Goal: Navigation & Orientation: Find specific page/section

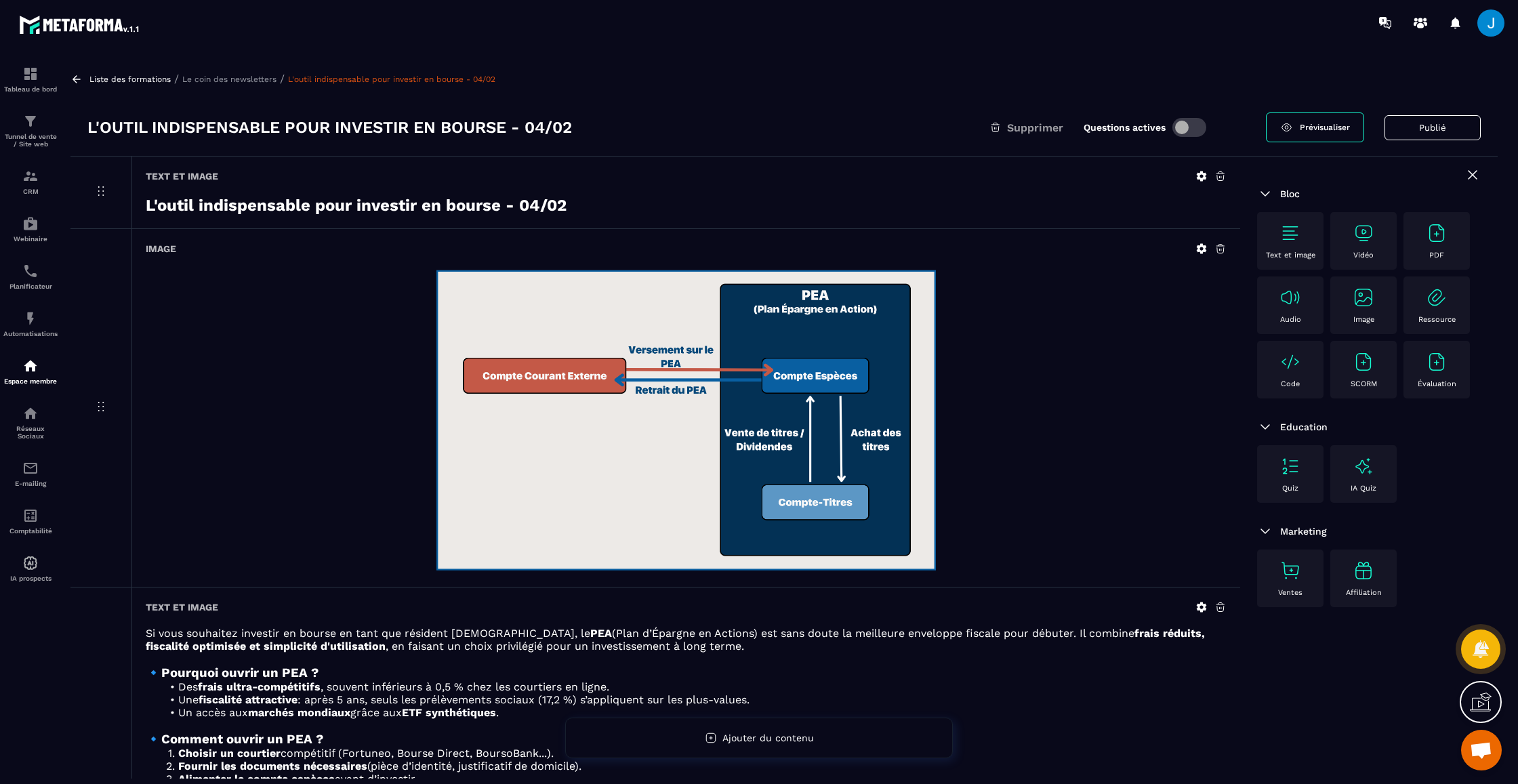
scroll to position [337, 0]
click at [40, 184] on div "CRM" at bounding box center [30, 182] width 54 height 27
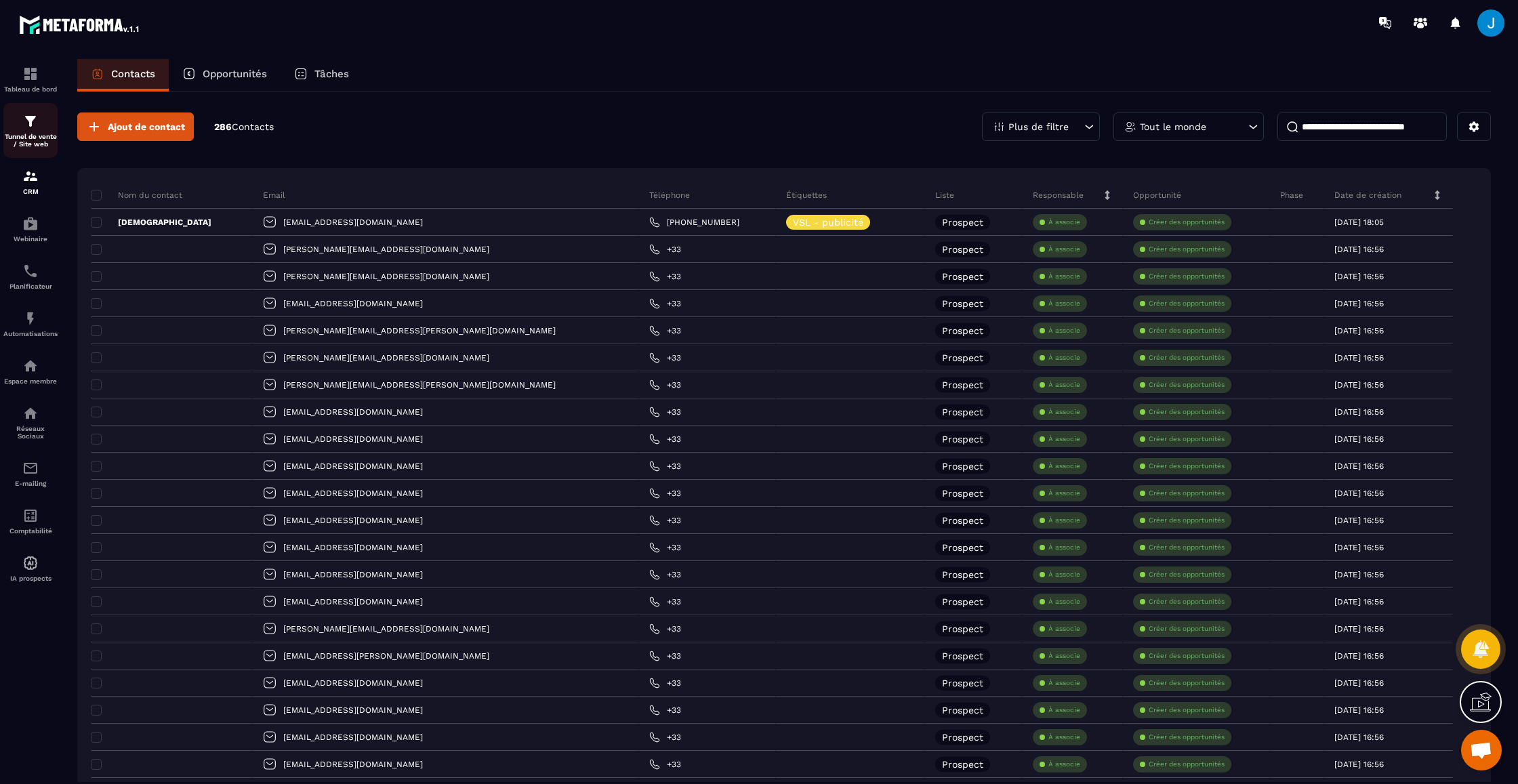
click at [31, 120] on img at bounding box center [31, 122] width 16 height 16
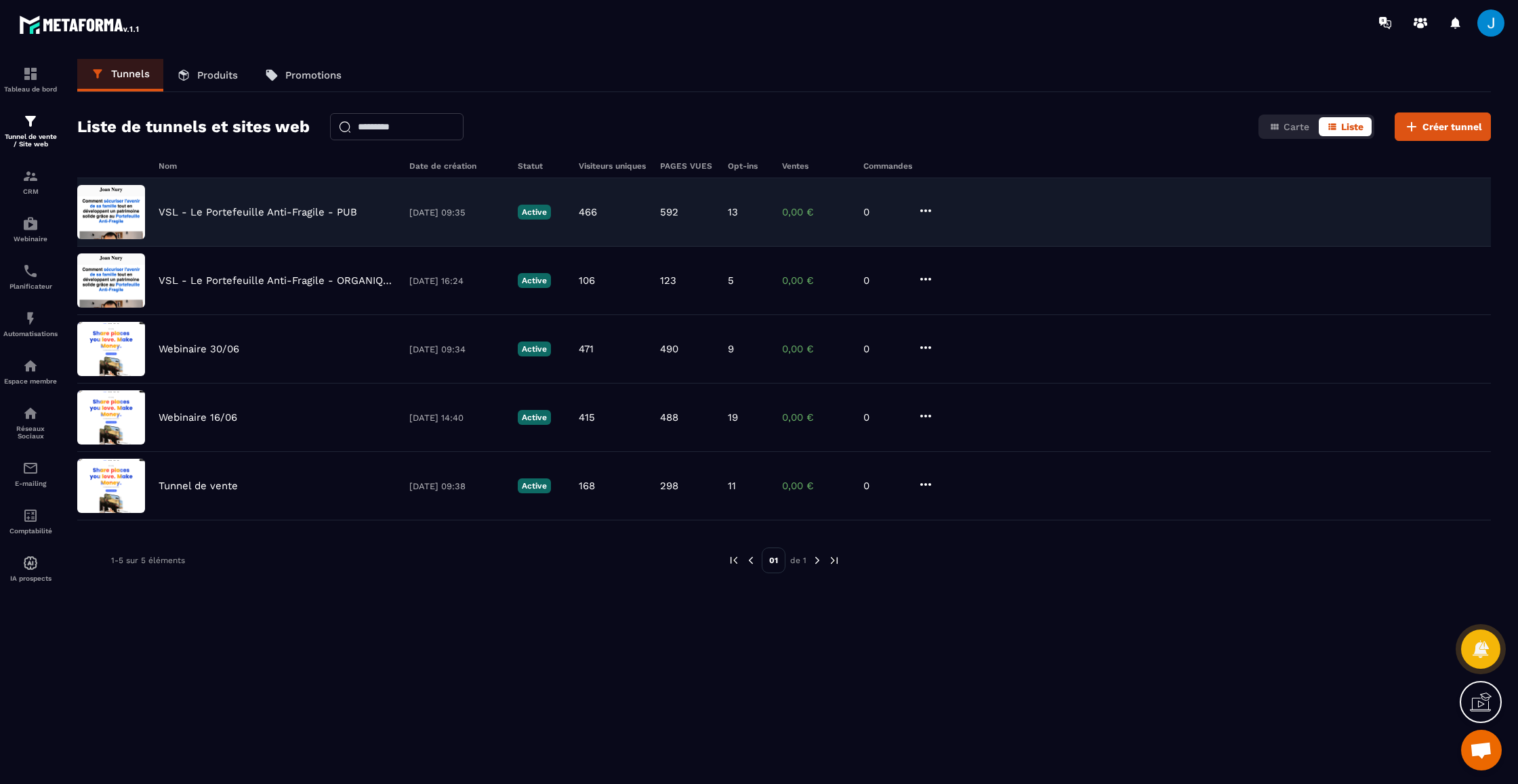
click at [247, 212] on p "VSL - Le Portefeuille Anti-Fragile - PUB" at bounding box center [258, 212] width 199 height 12
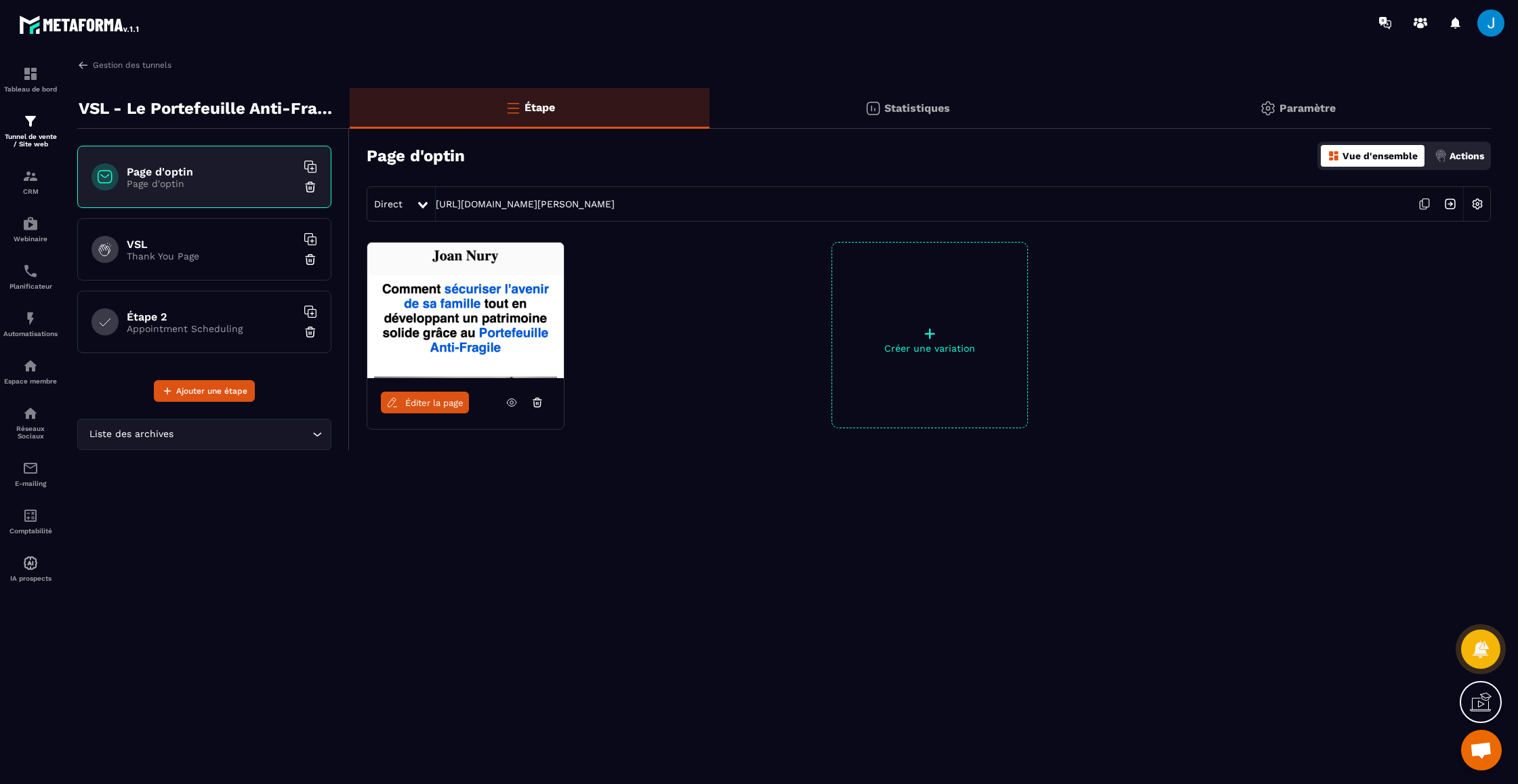
click at [1105, 103] on div "Statistiques" at bounding box center [1298, 109] width 385 height 41
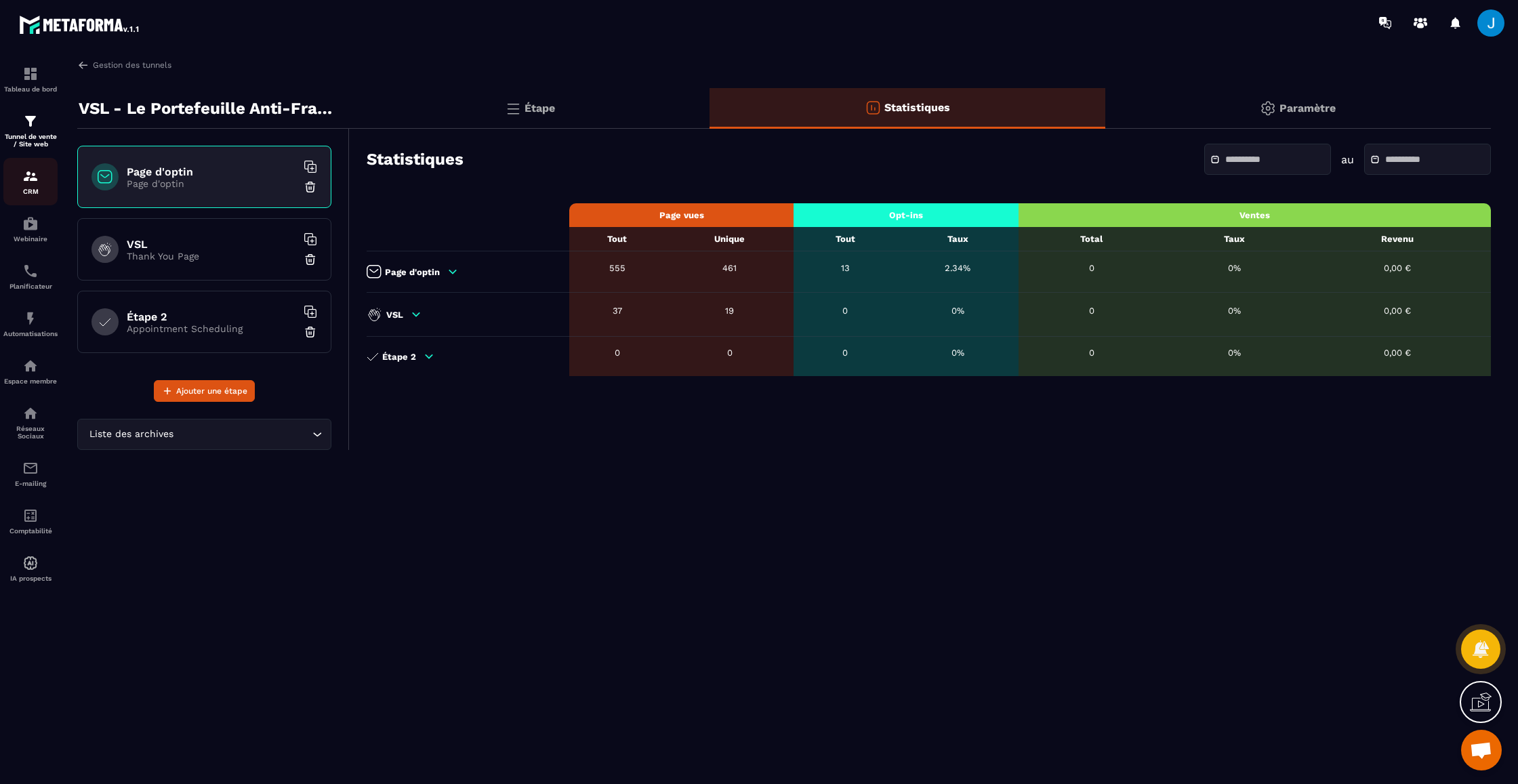
click at [34, 179] on img at bounding box center [31, 176] width 16 height 16
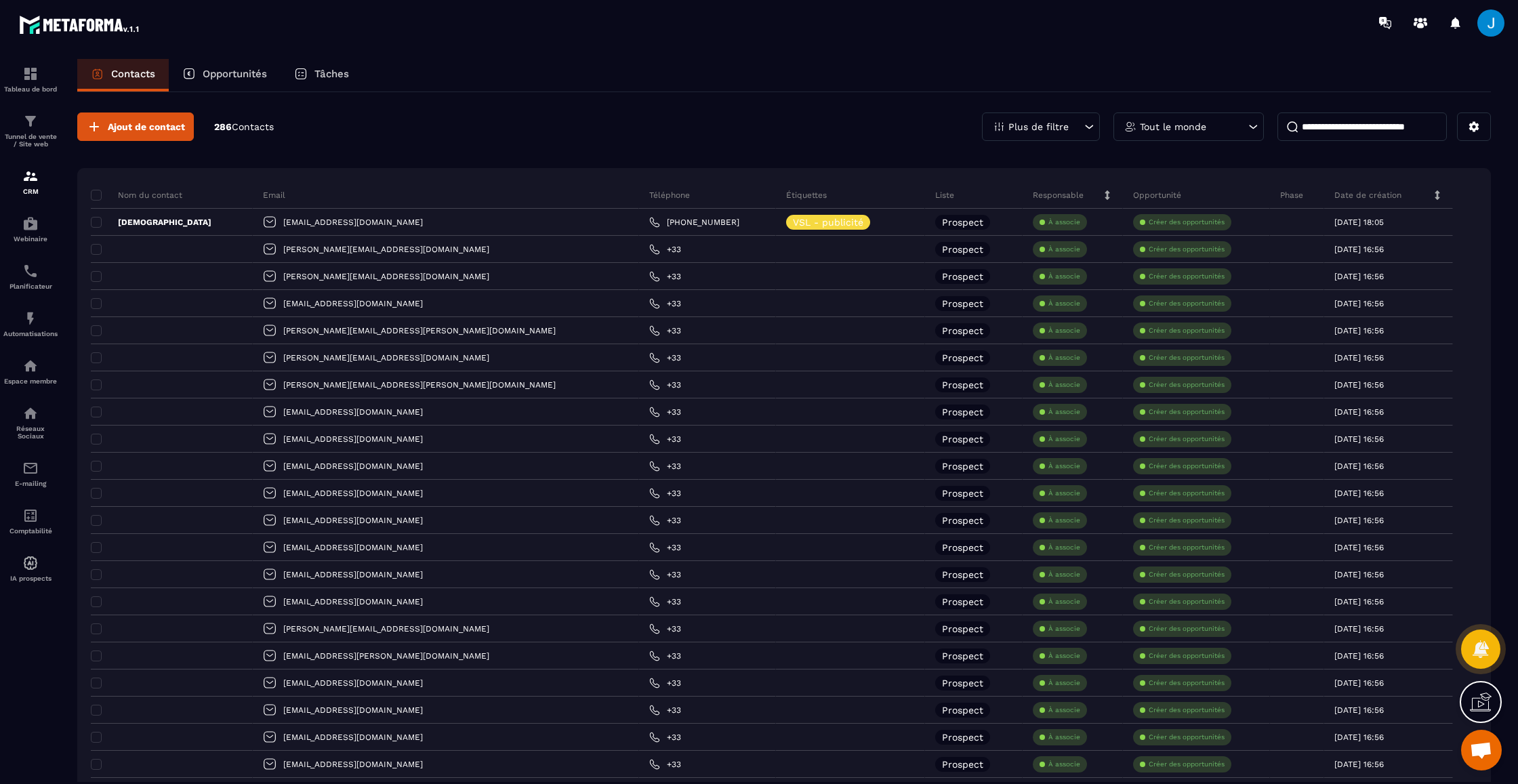
click at [1093, 126] on icon at bounding box center [1090, 127] width 8 height 4
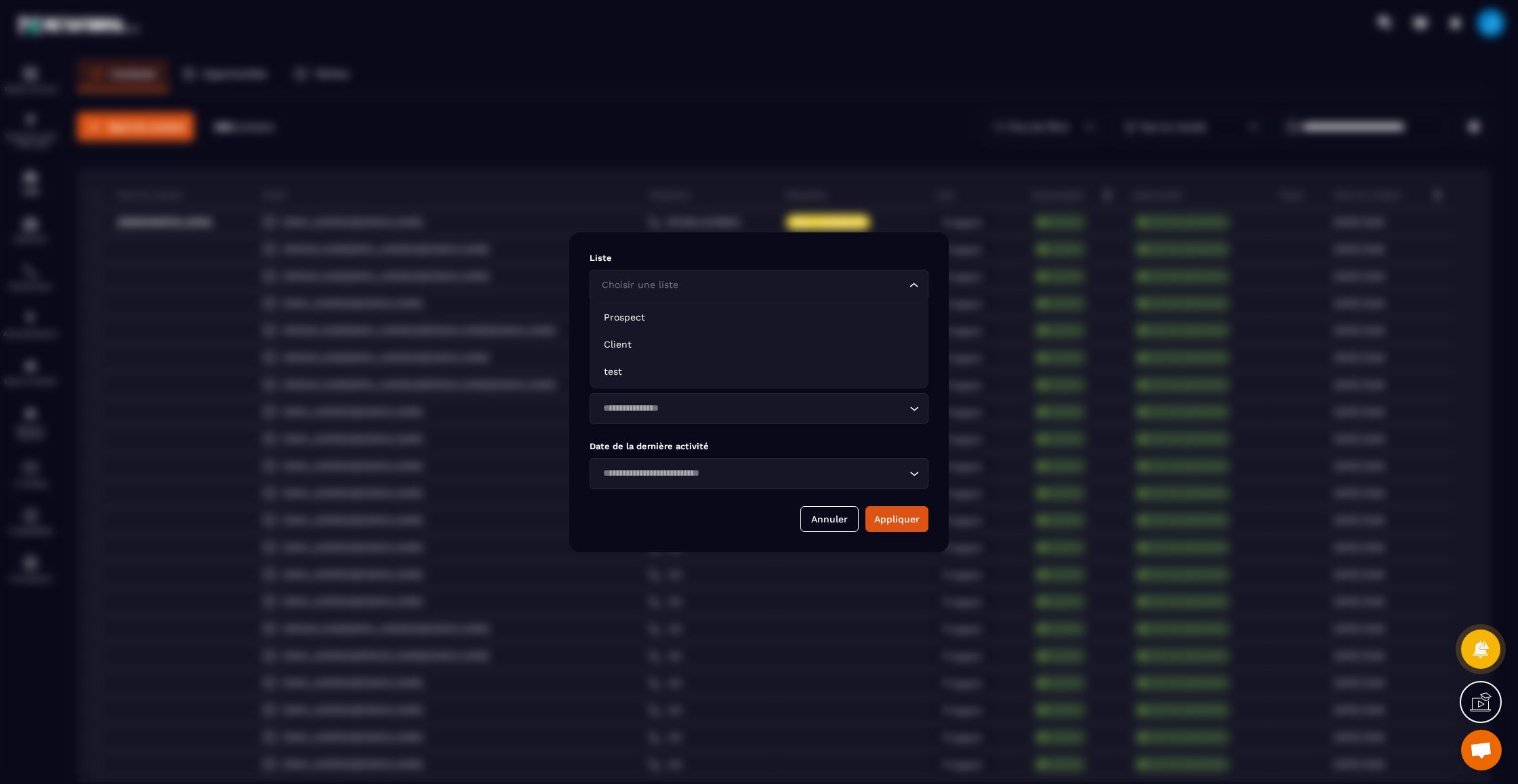
click at [810, 290] on input "Search for option" at bounding box center [752, 285] width 307 height 15
click at [771, 280] on input "Search for option" at bounding box center [752, 285] width 307 height 15
click at [790, 255] on p "Liste" at bounding box center [759, 257] width 339 height 10
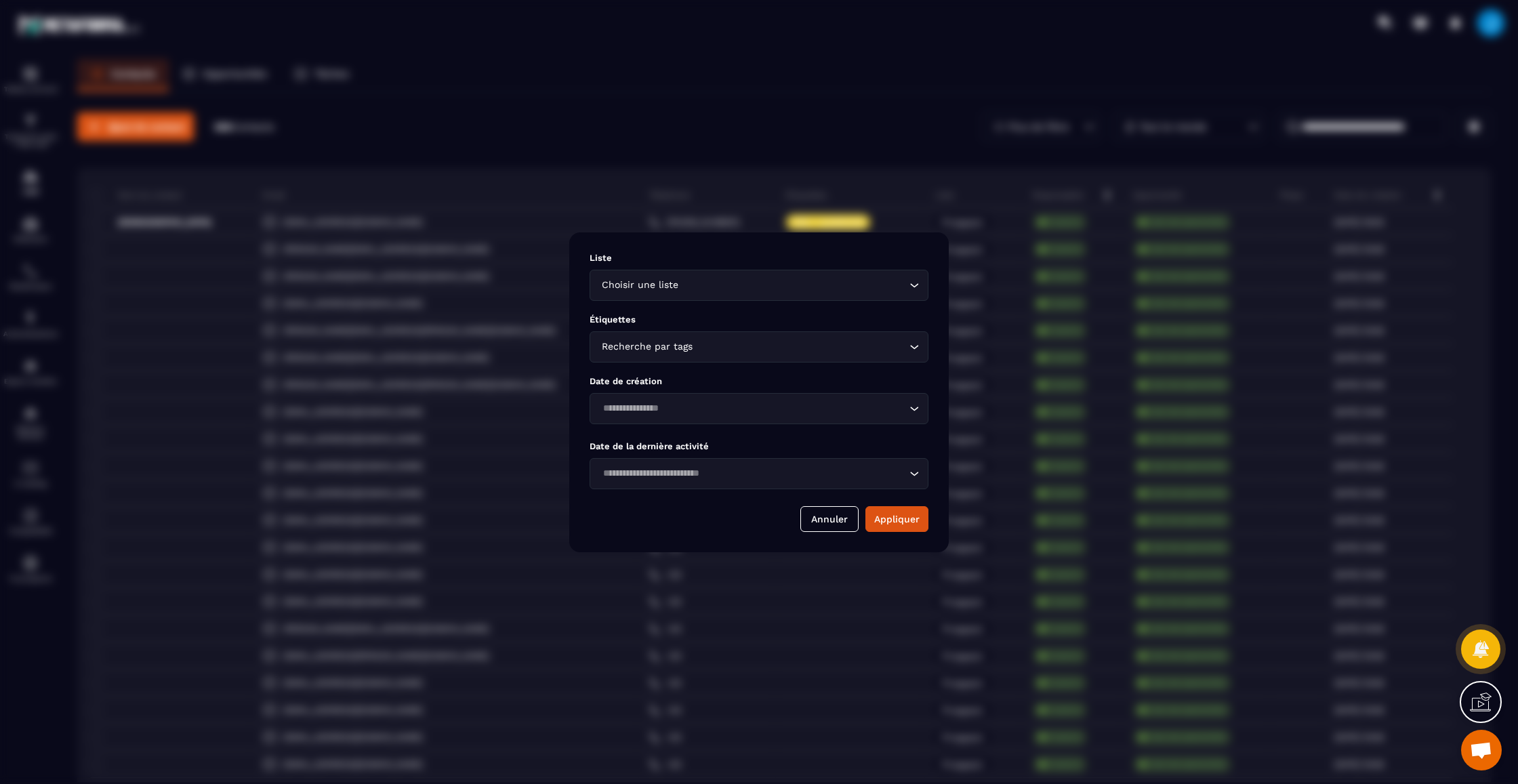
click at [748, 353] on input "Search for option" at bounding box center [801, 347] width 211 height 15
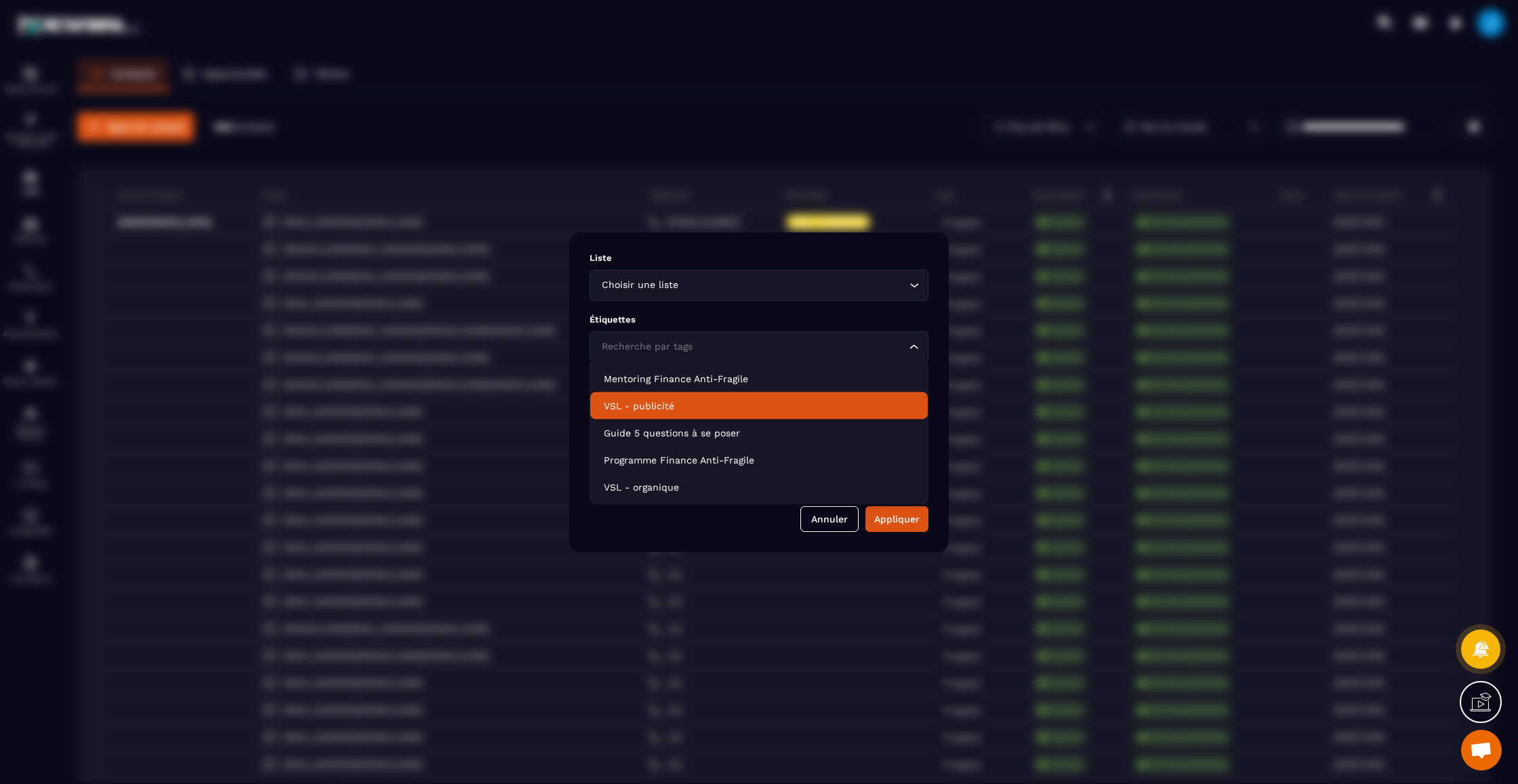
click at [715, 413] on li "VSL - publicité" at bounding box center [759, 406] width 337 height 27
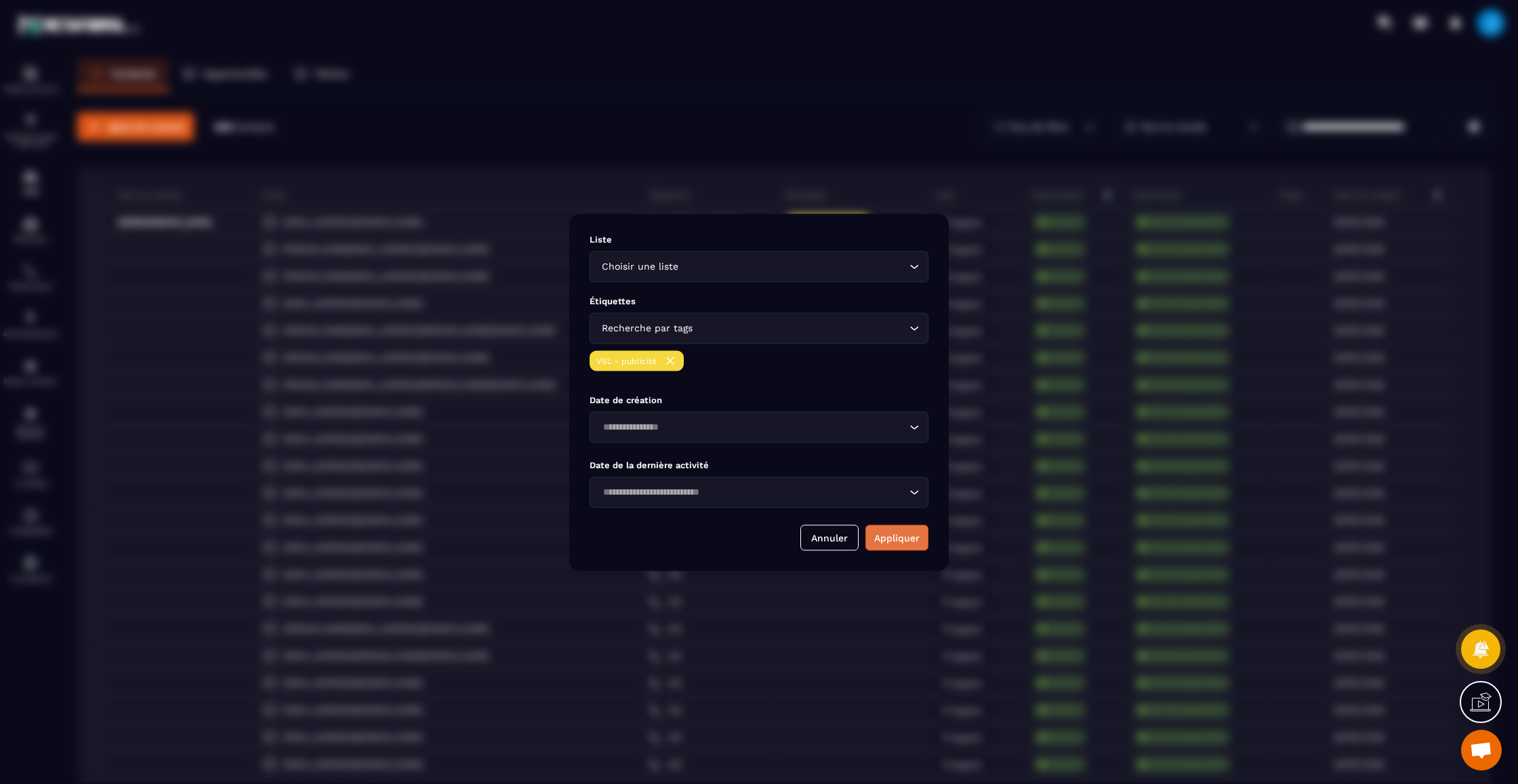
click at [919, 548] on button "Appliquer" at bounding box center [897, 537] width 63 height 26
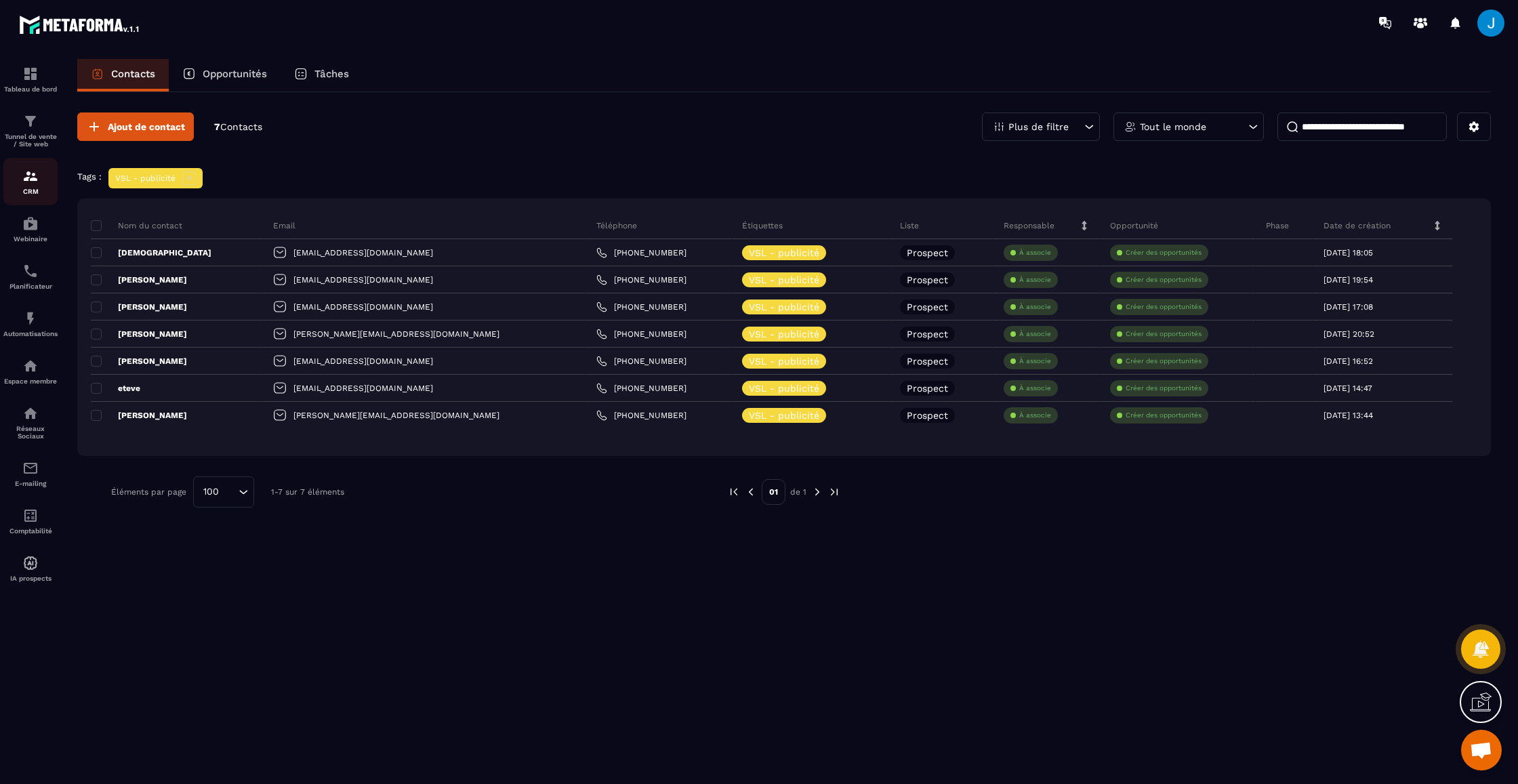
click at [24, 177] on img at bounding box center [31, 176] width 16 height 16
click at [1079, 125] on div "Plus de filtre" at bounding box center [1040, 127] width 118 height 29
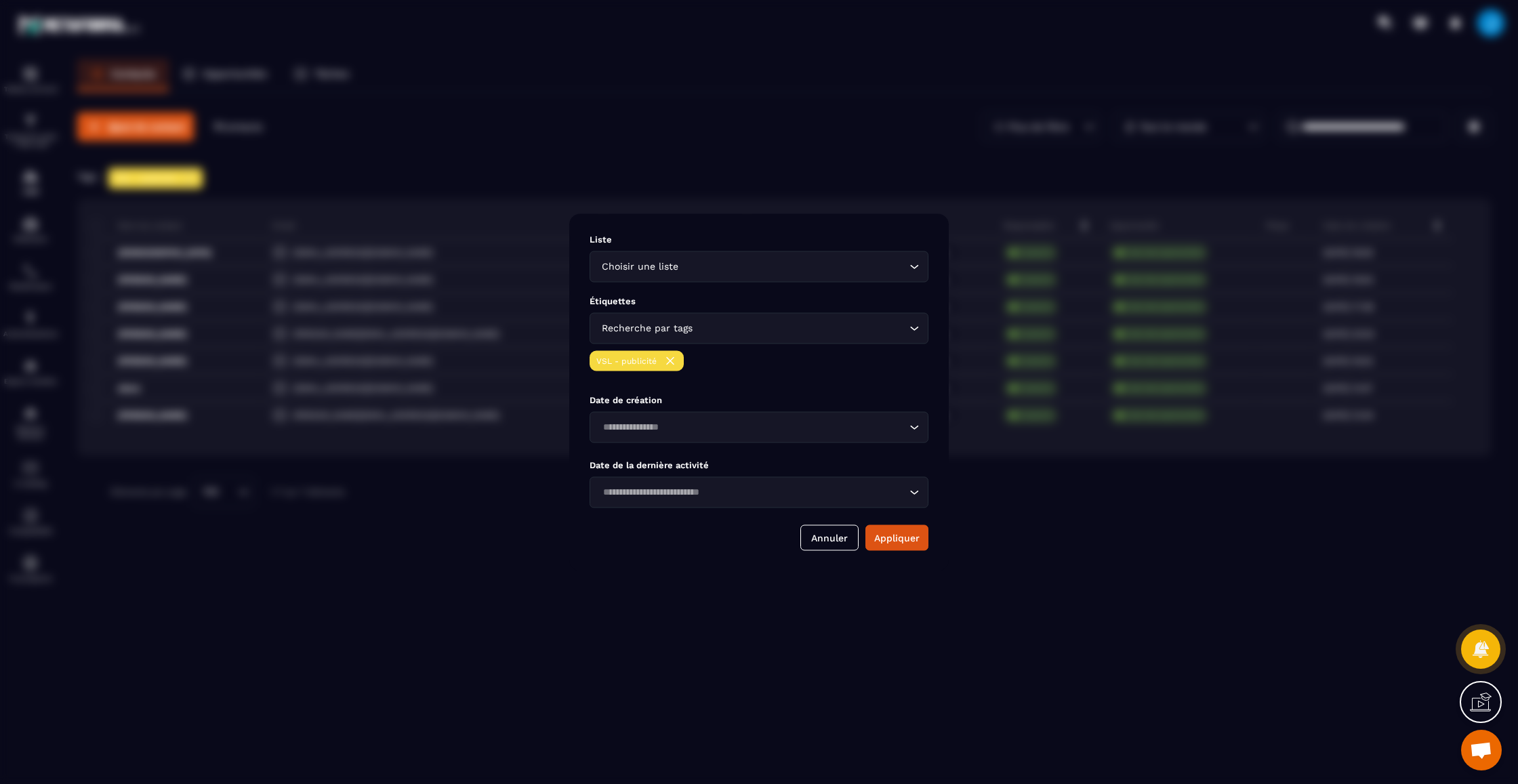
click at [670, 357] on img "Modal window" at bounding box center [670, 361] width 14 height 14
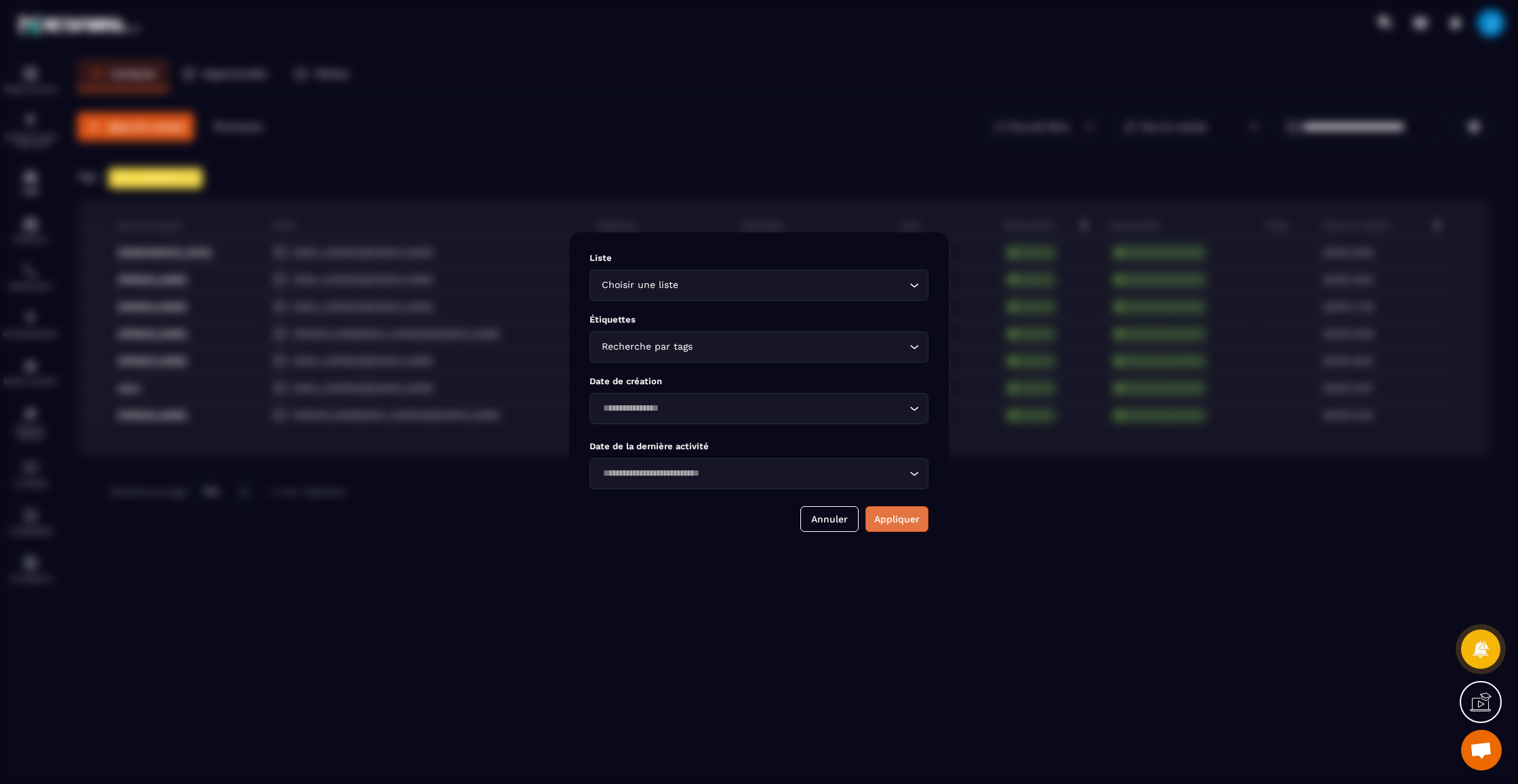
click at [897, 525] on button "Appliquer" at bounding box center [897, 519] width 63 height 26
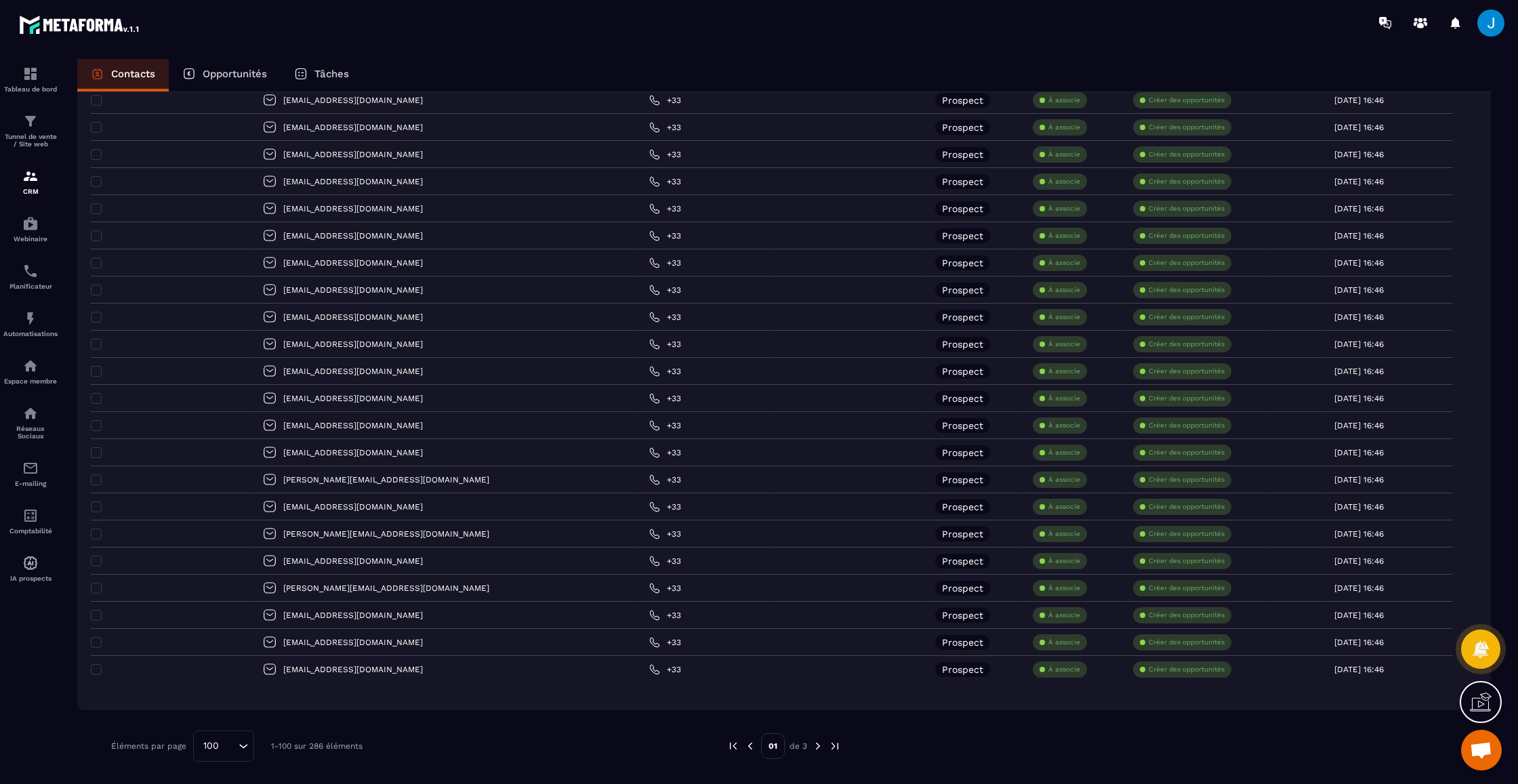
scroll to position [2236, 0]
click at [818, 751] on img at bounding box center [818, 746] width 12 height 12
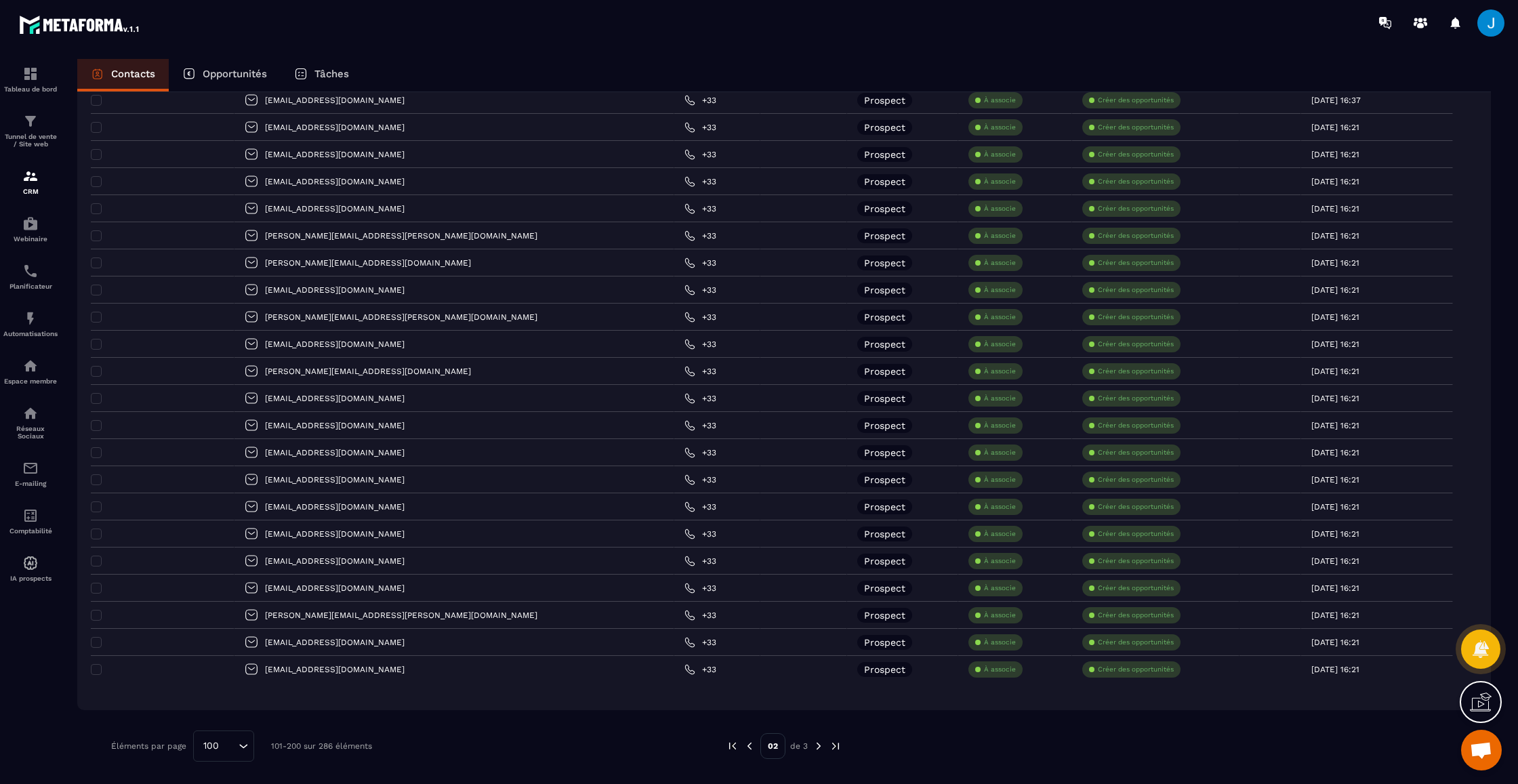
click at [816, 744] on img at bounding box center [818, 746] width 12 height 12
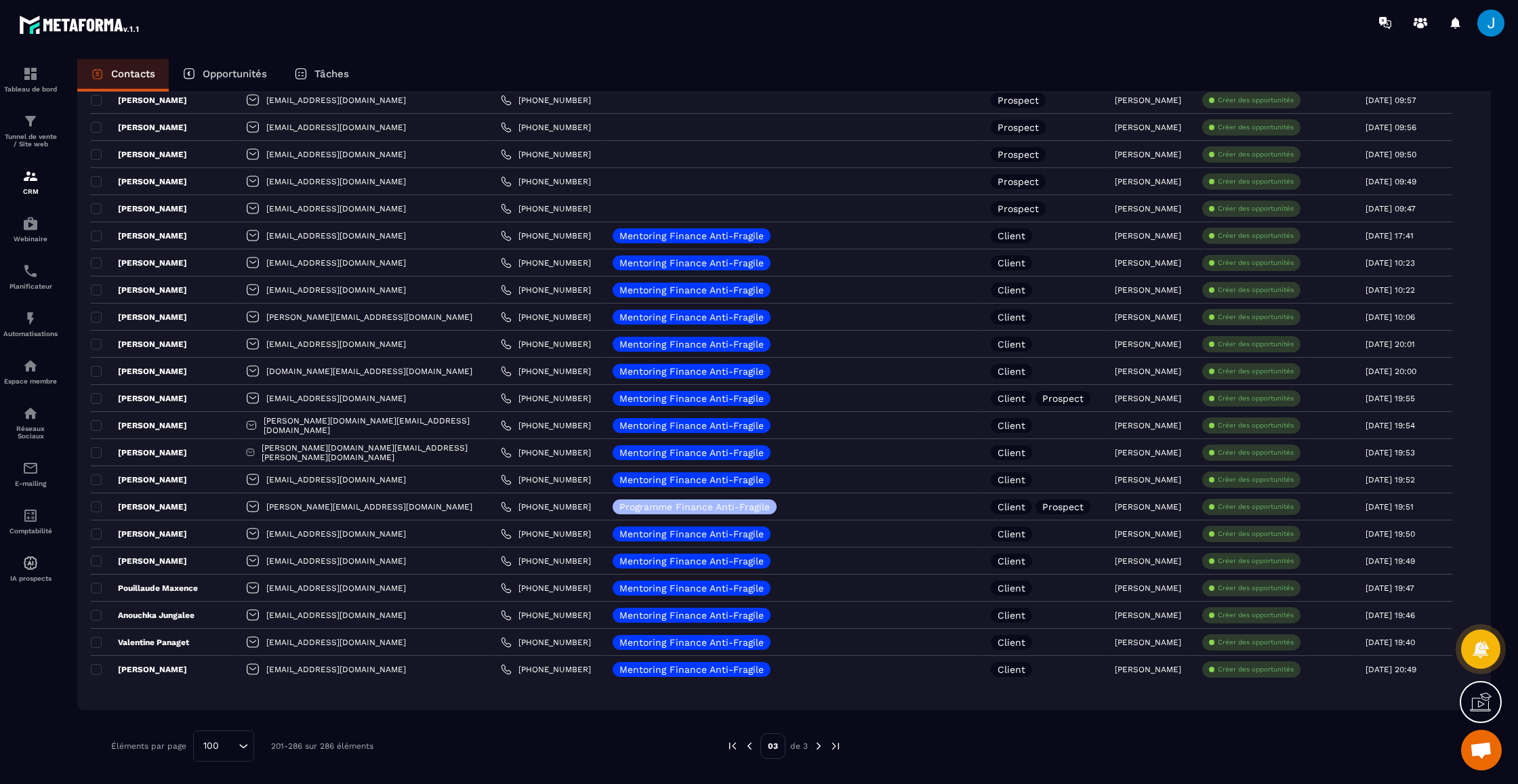
scroll to position [1856, 0]
click at [745, 751] on div "03 de 3" at bounding box center [784, 746] width 115 height 31
click at [751, 748] on img at bounding box center [749, 746] width 12 height 12
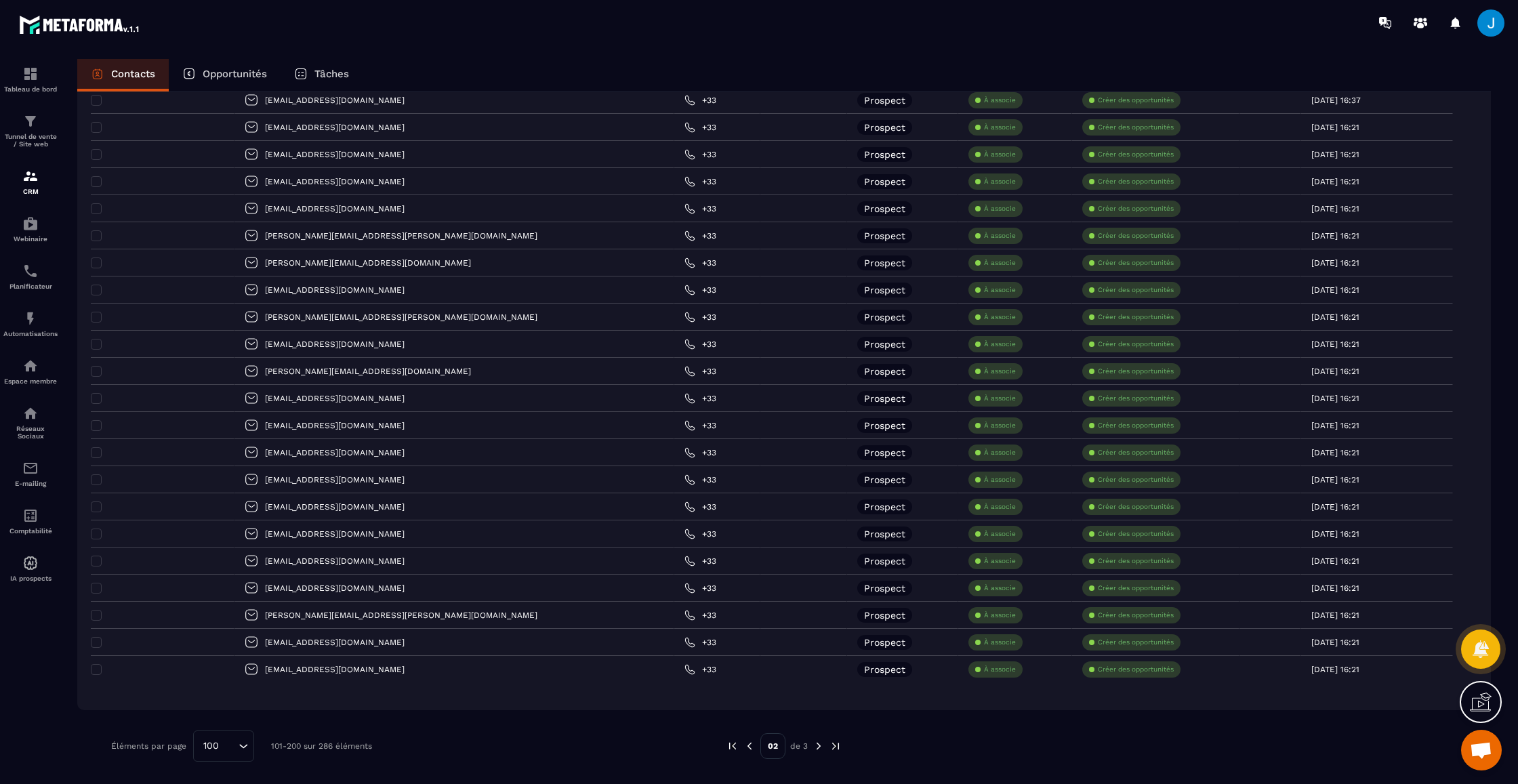
scroll to position [2236, 0]
click at [745, 742] on img at bounding box center [749, 746] width 12 height 12
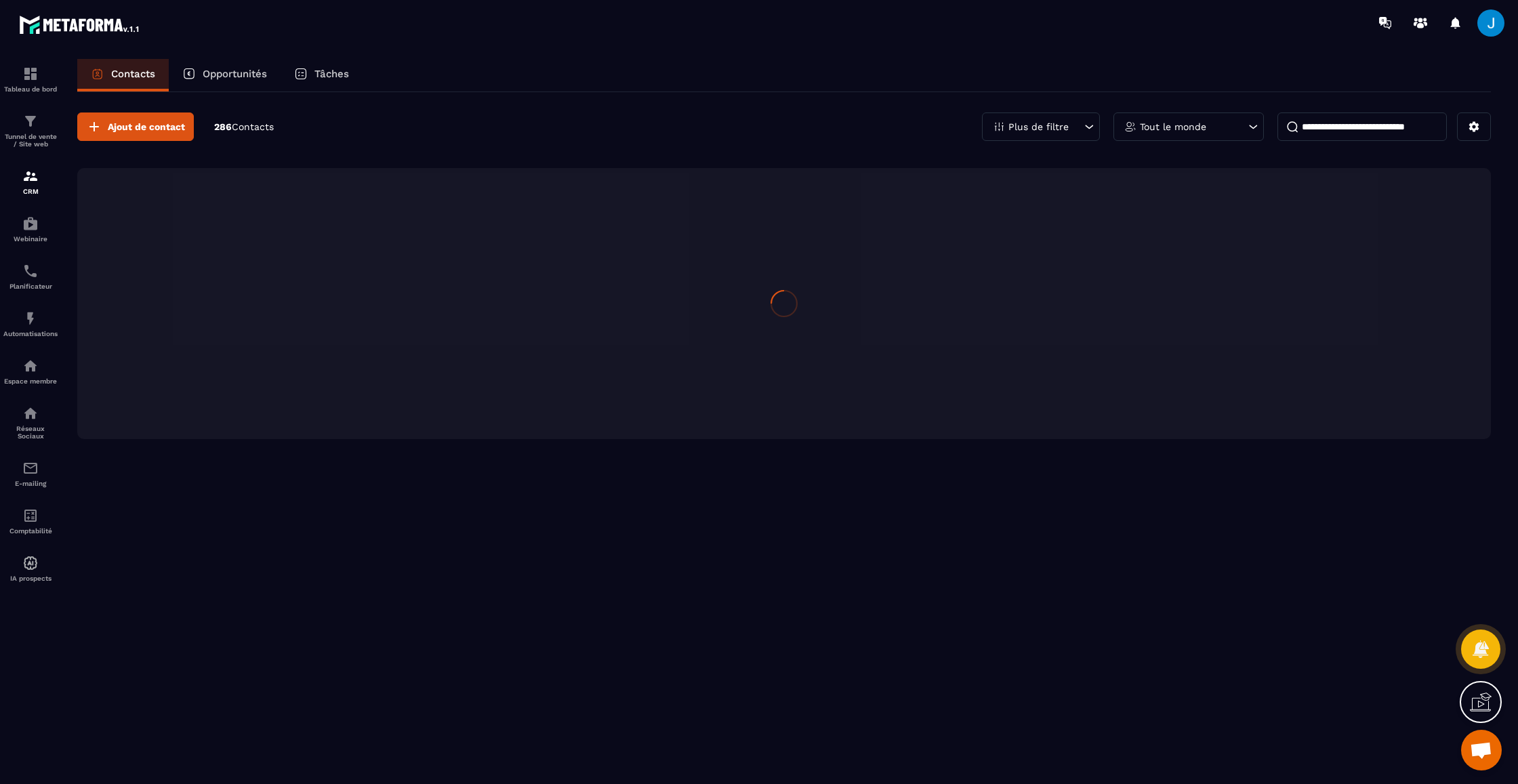
scroll to position [0, 0]
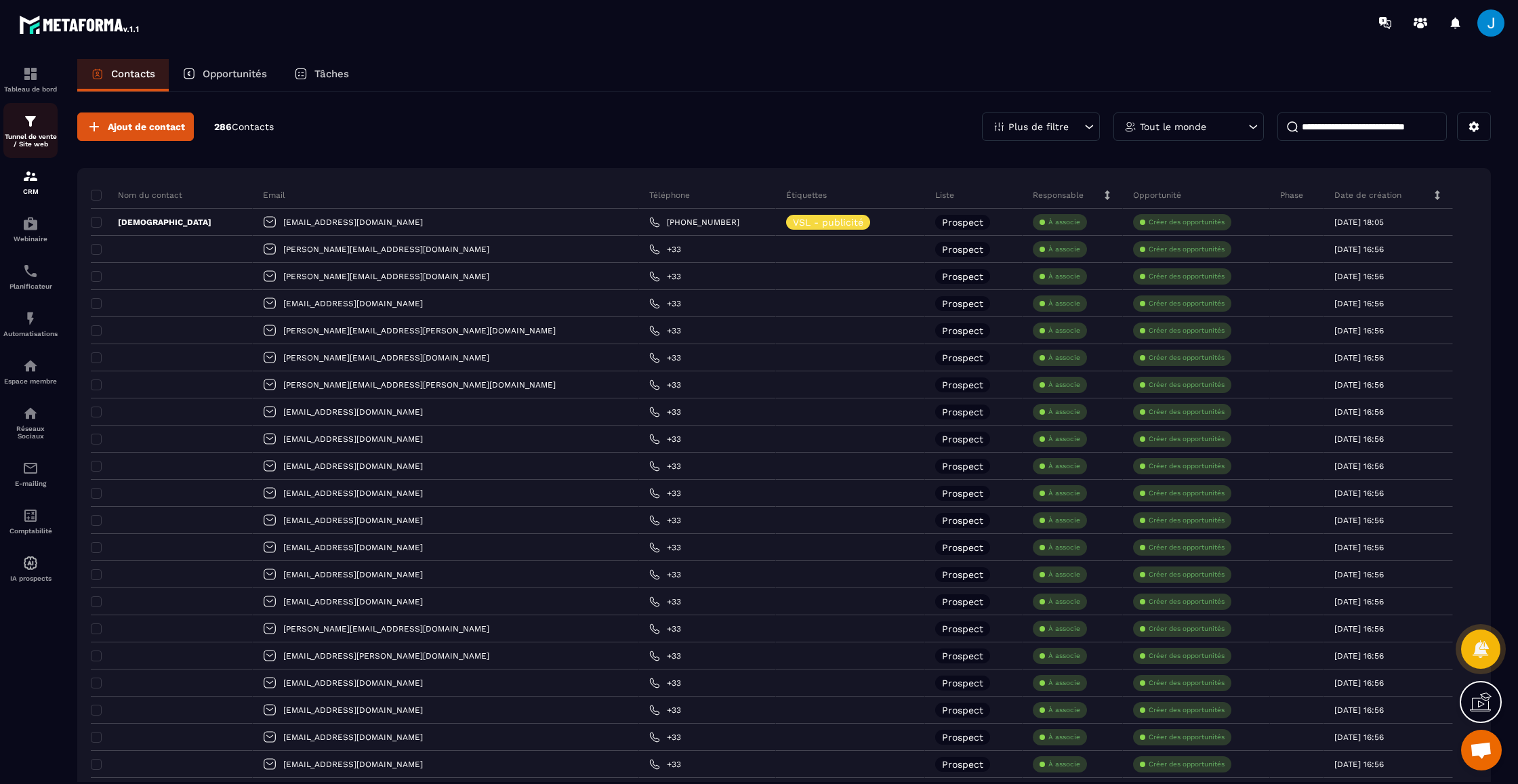
click at [33, 147] on p "Tunnel de vente / Site web" at bounding box center [30, 140] width 54 height 15
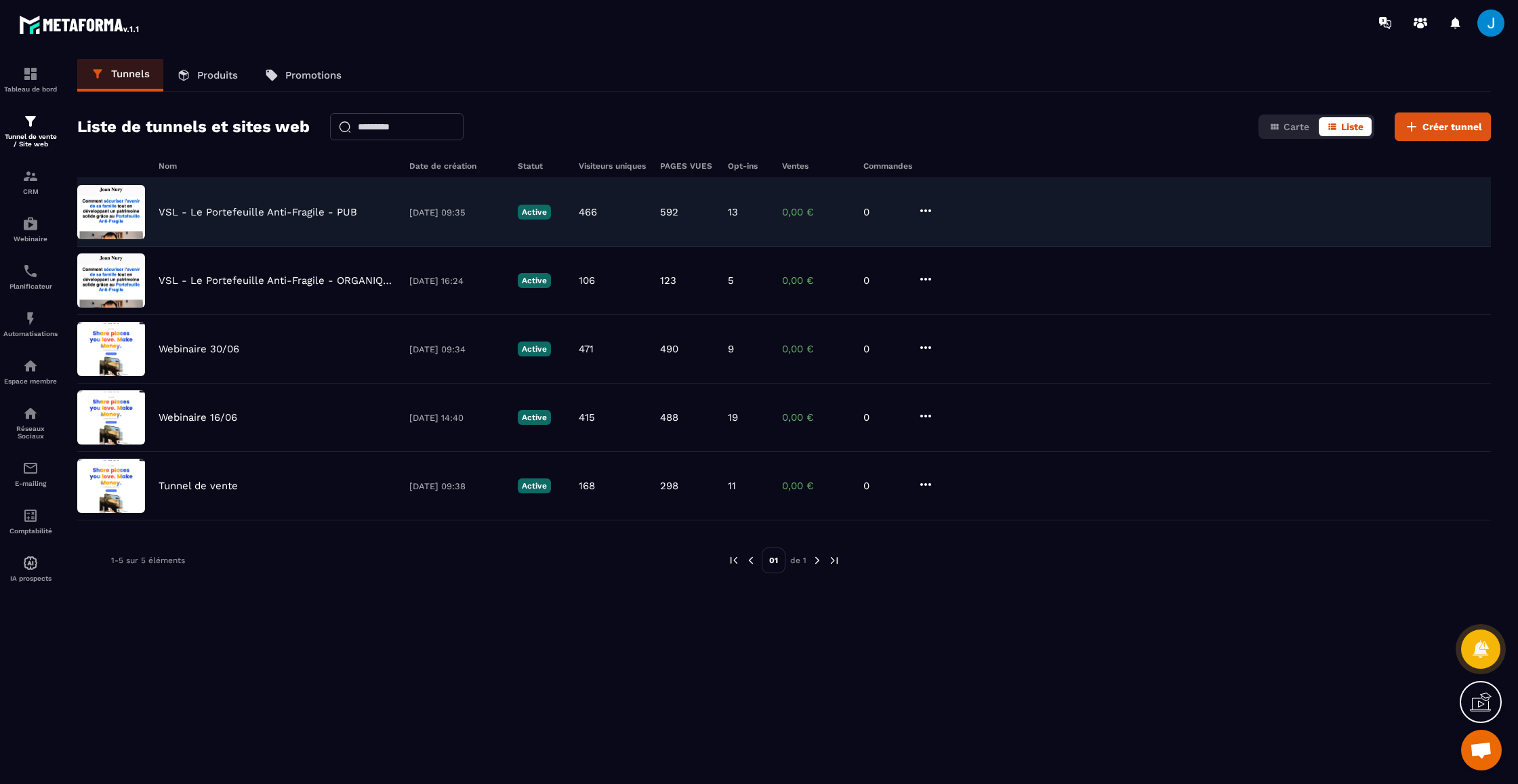
click at [292, 214] on p "VSL - Le Portefeuille Anti-Fragile - PUB" at bounding box center [258, 212] width 199 height 12
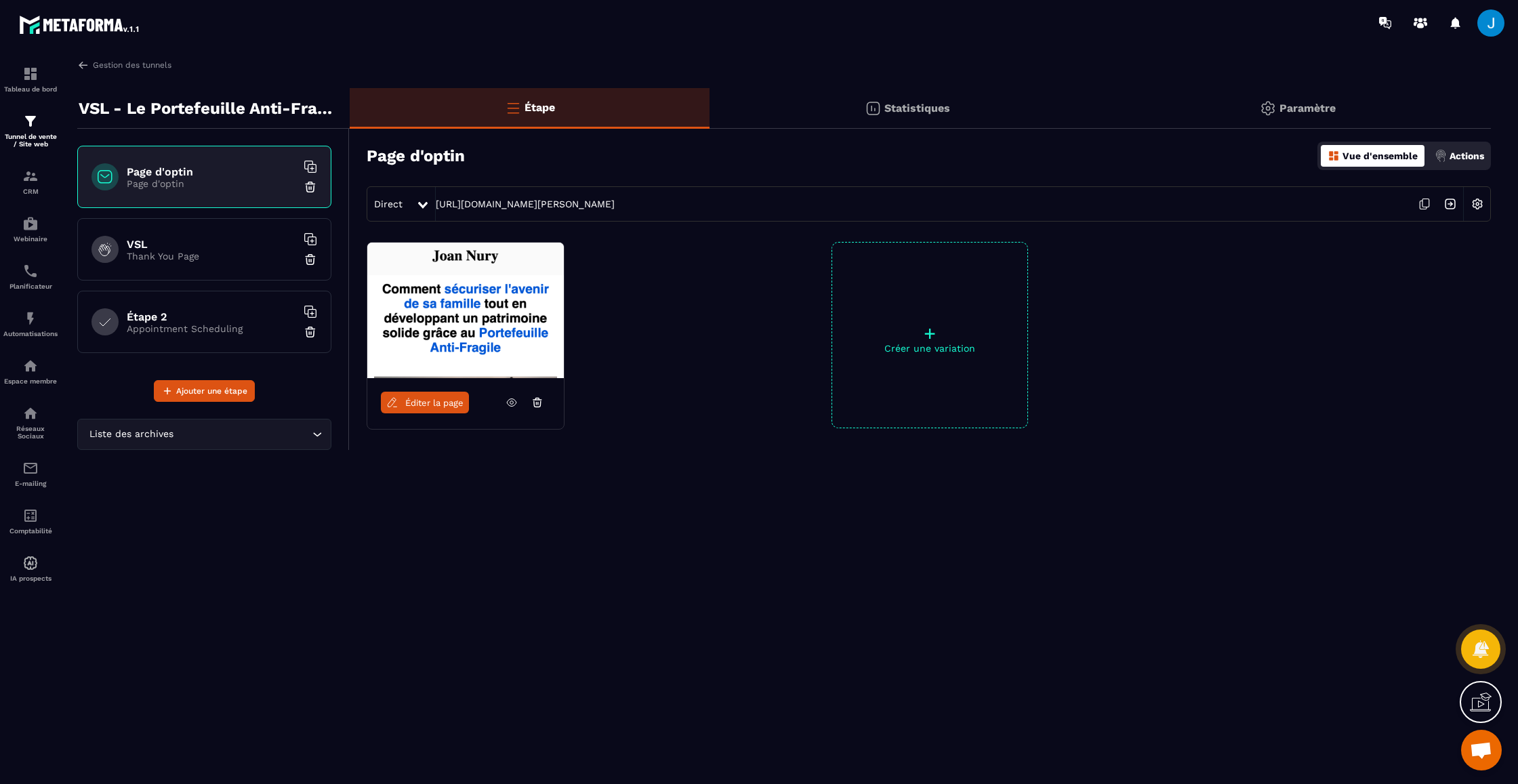
click at [218, 259] on p "Thank You Page" at bounding box center [212, 256] width 169 height 11
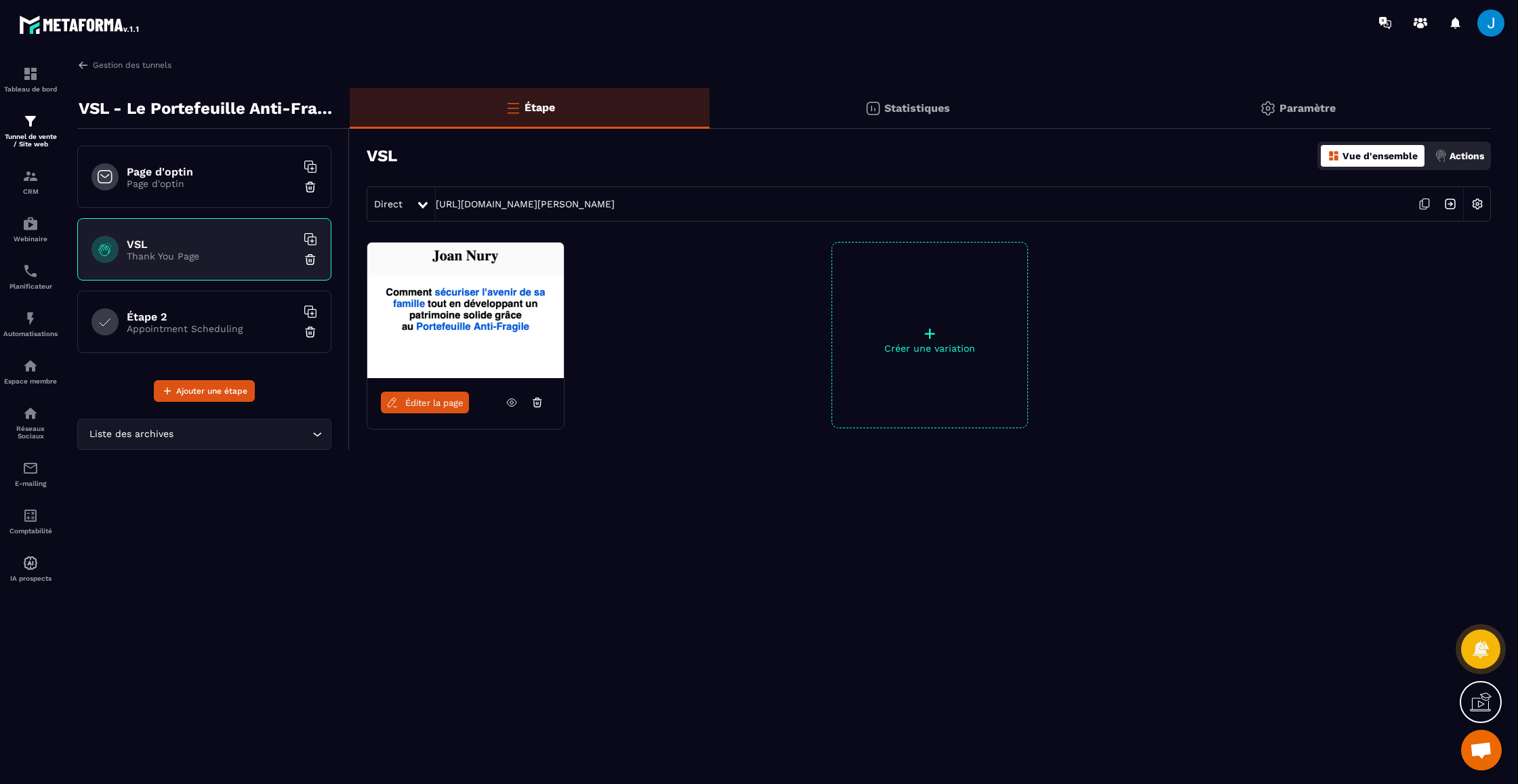
click at [199, 180] on p "Page d'optin" at bounding box center [212, 184] width 169 height 11
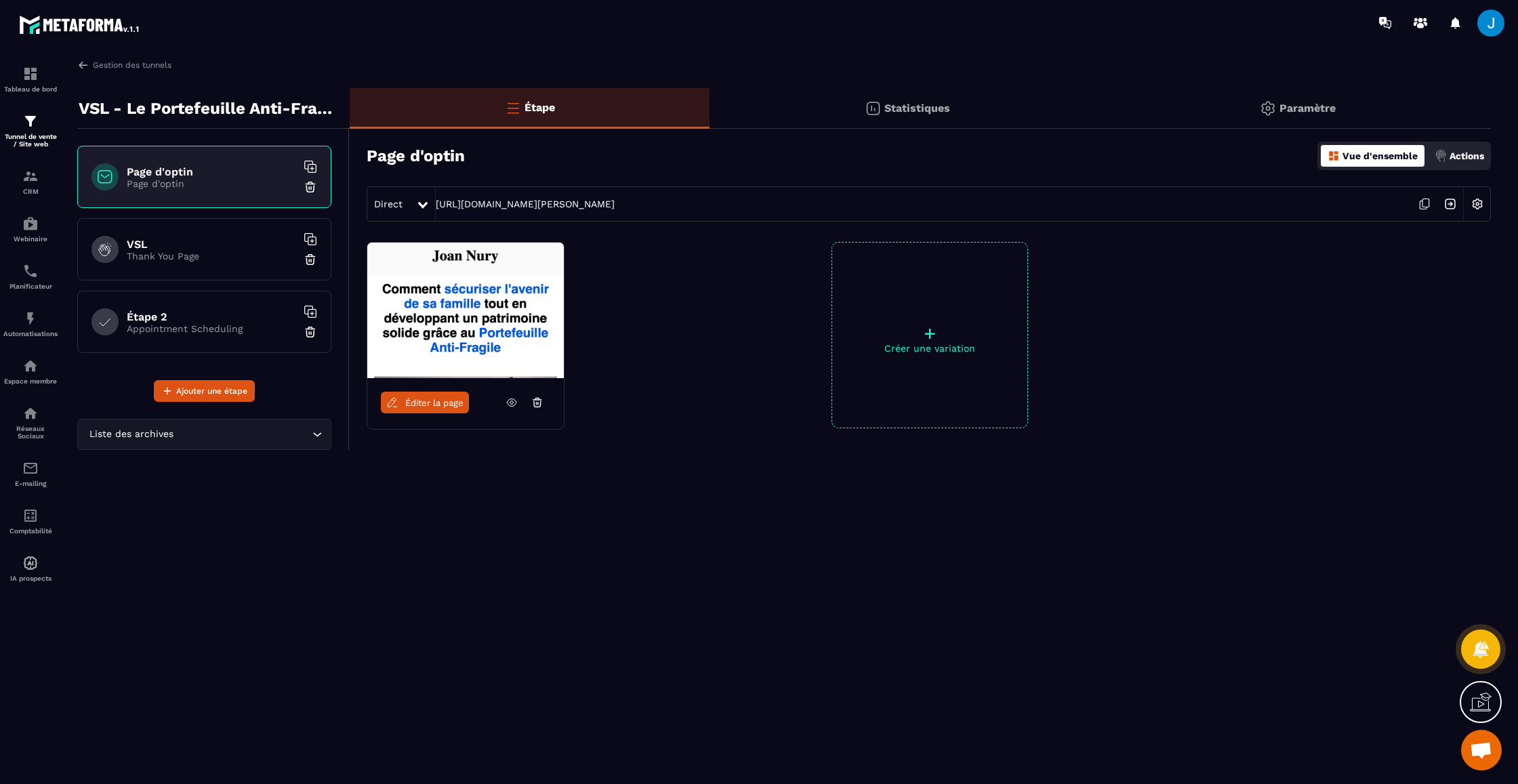
click at [153, 311] on h6 "Étape 2" at bounding box center [212, 316] width 169 height 13
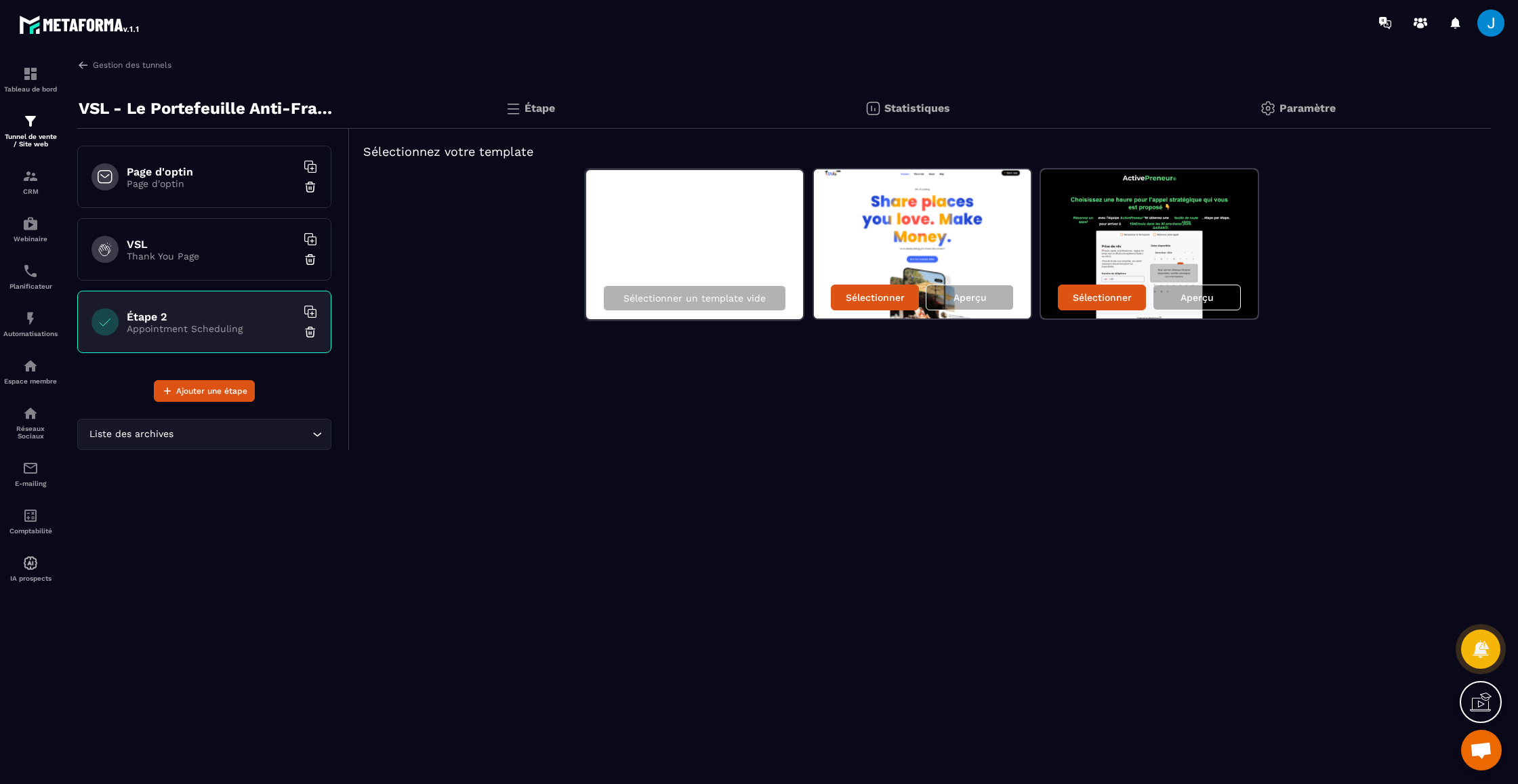
click at [174, 259] on p "Thank You Page" at bounding box center [212, 256] width 169 height 11
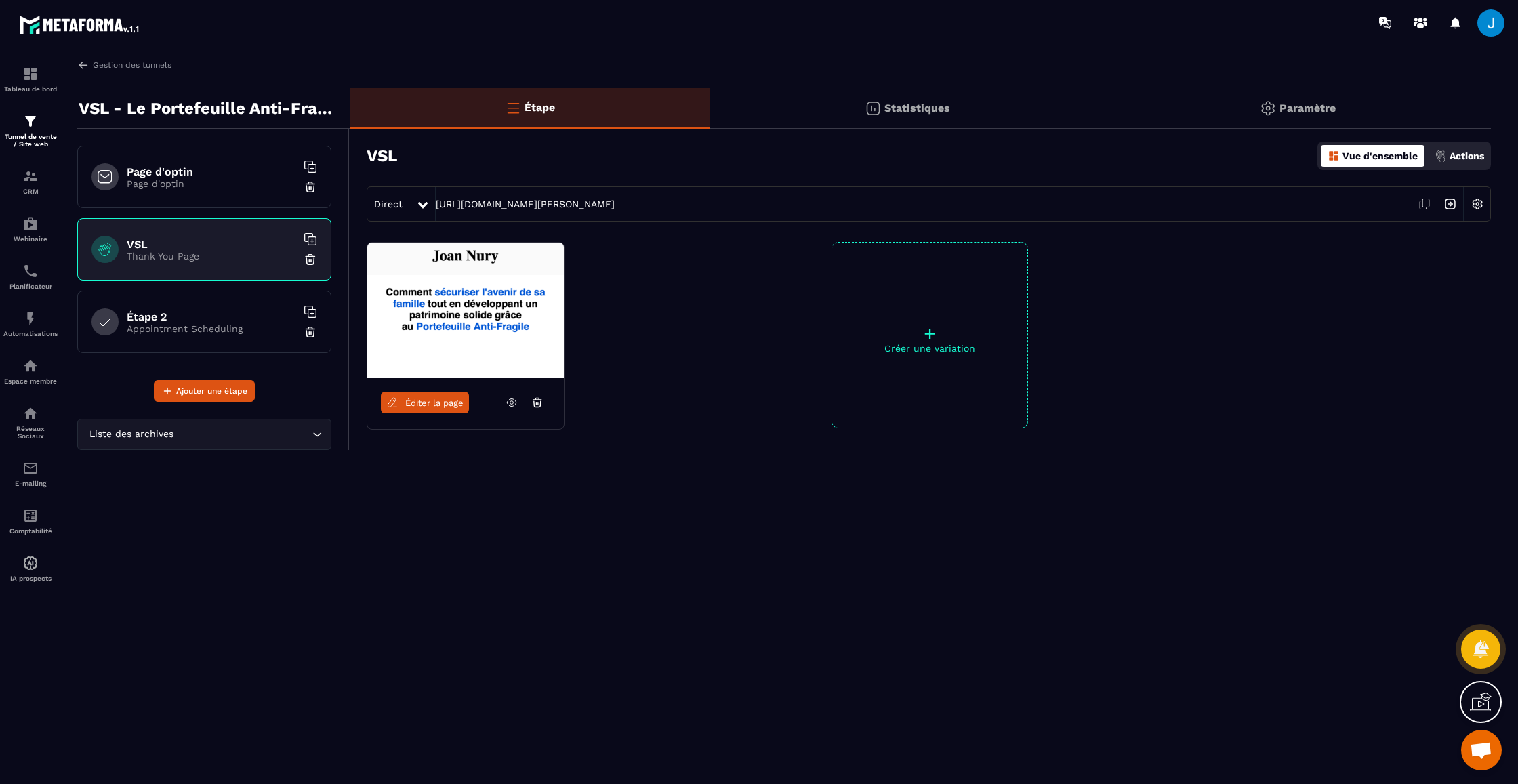
click at [195, 176] on h6 "Page d'optin" at bounding box center [212, 171] width 169 height 13
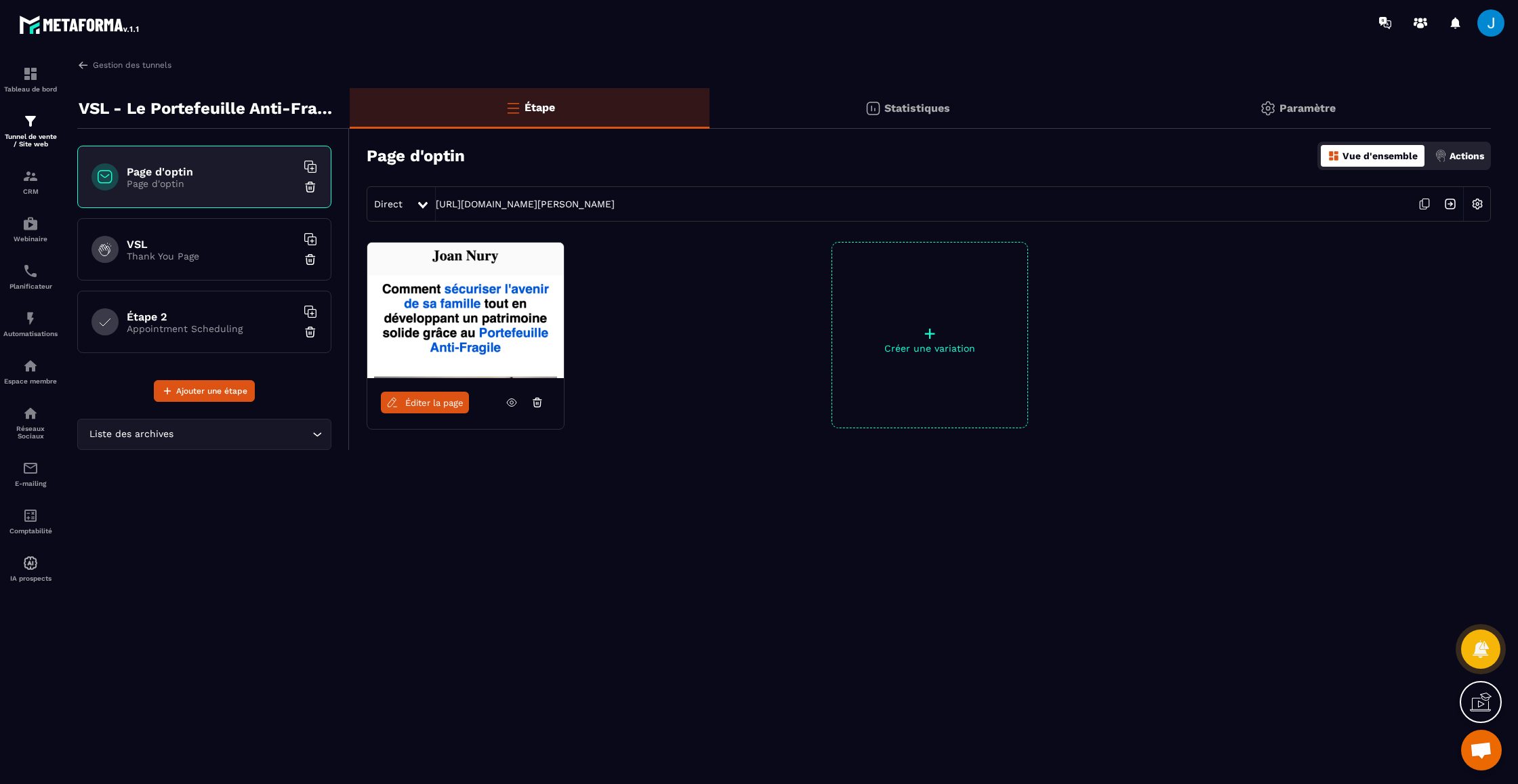
click at [1444, 148] on div "Actions" at bounding box center [1459, 156] width 56 height 22
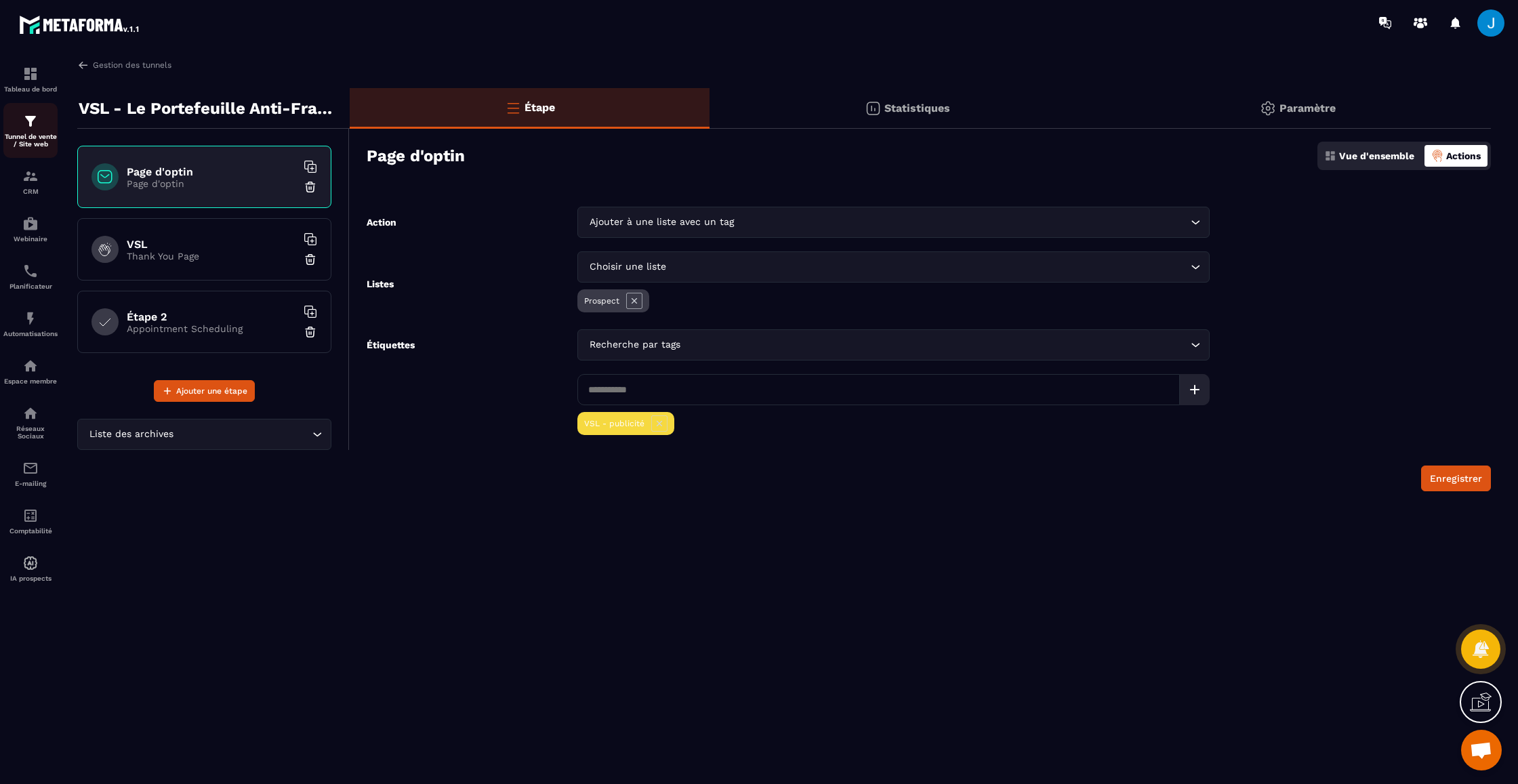
click at [29, 128] on img at bounding box center [31, 122] width 16 height 16
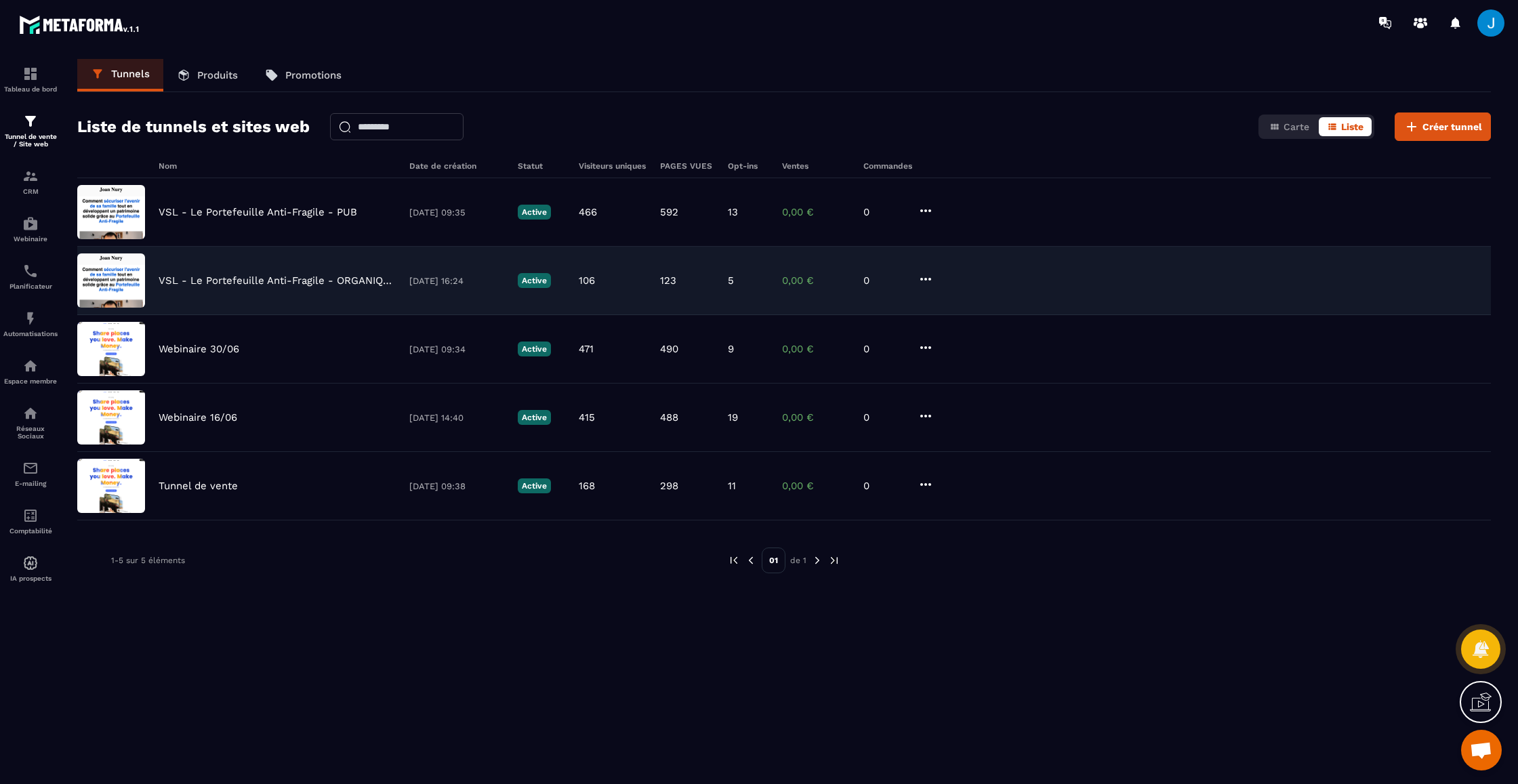
click at [291, 315] on div "VSL - Le Portefeuille Anti-Fragile - ORGANIQUE [DATE] 16:24 Active 106 123 5 0,…" at bounding box center [784, 349] width 1413 height 68
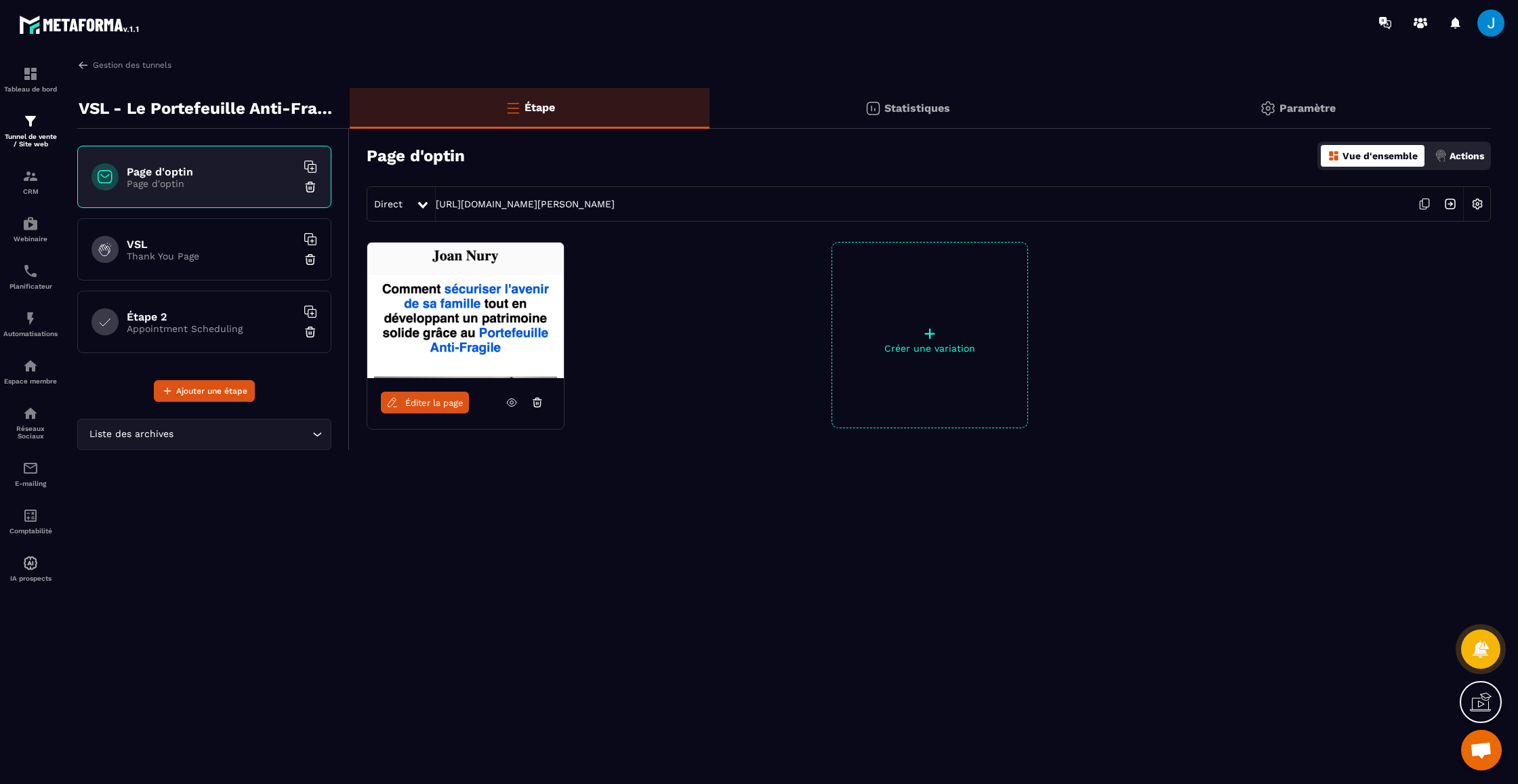
click at [1470, 157] on p "Actions" at bounding box center [1467, 156] width 35 height 11
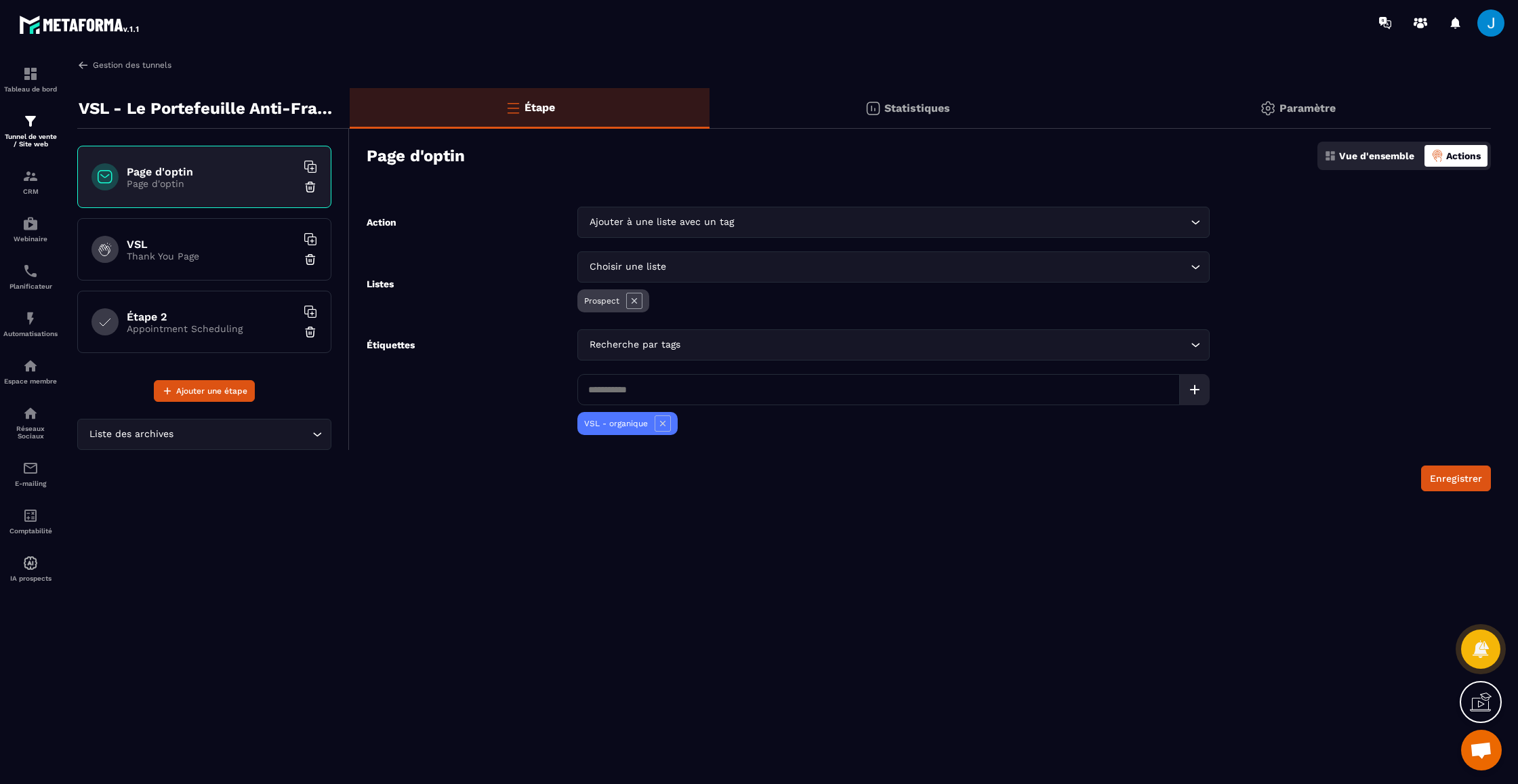
click at [83, 64] on img at bounding box center [83, 65] width 12 height 12
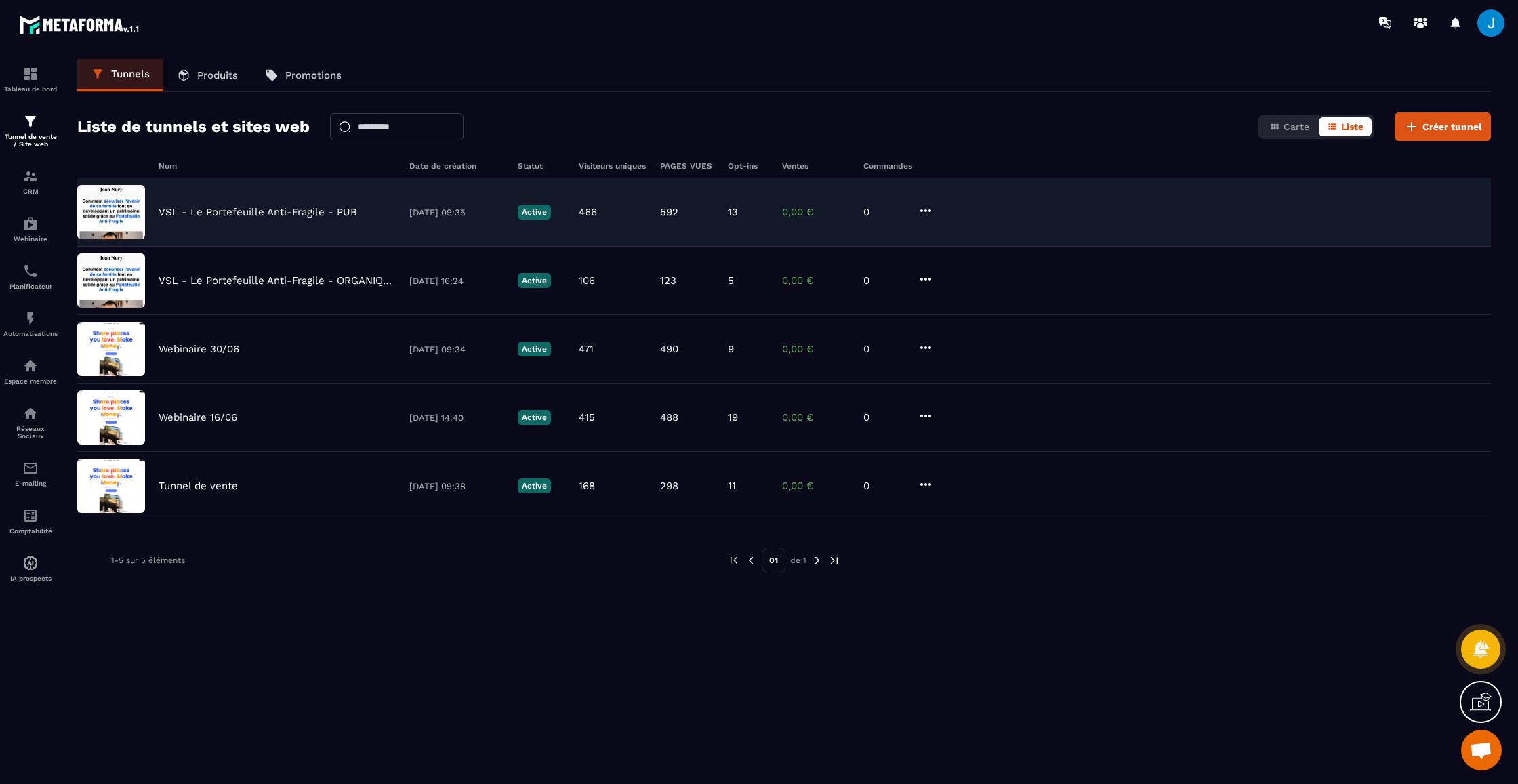
click at [274, 216] on p "VSL - Le Portefeuille Anti-Fragile - PUB" at bounding box center [258, 212] width 199 height 12
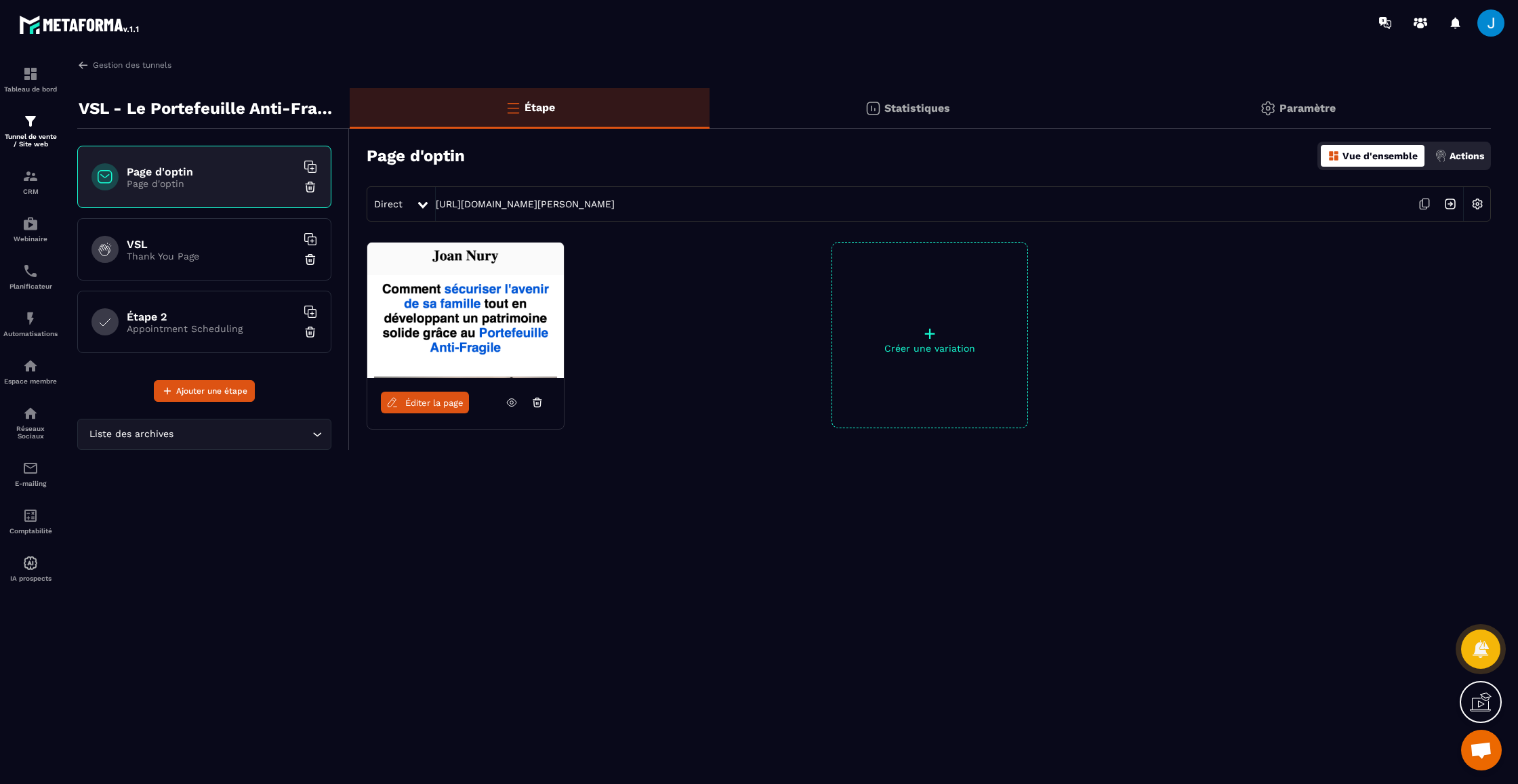
click at [880, 107] on img at bounding box center [873, 109] width 16 height 16
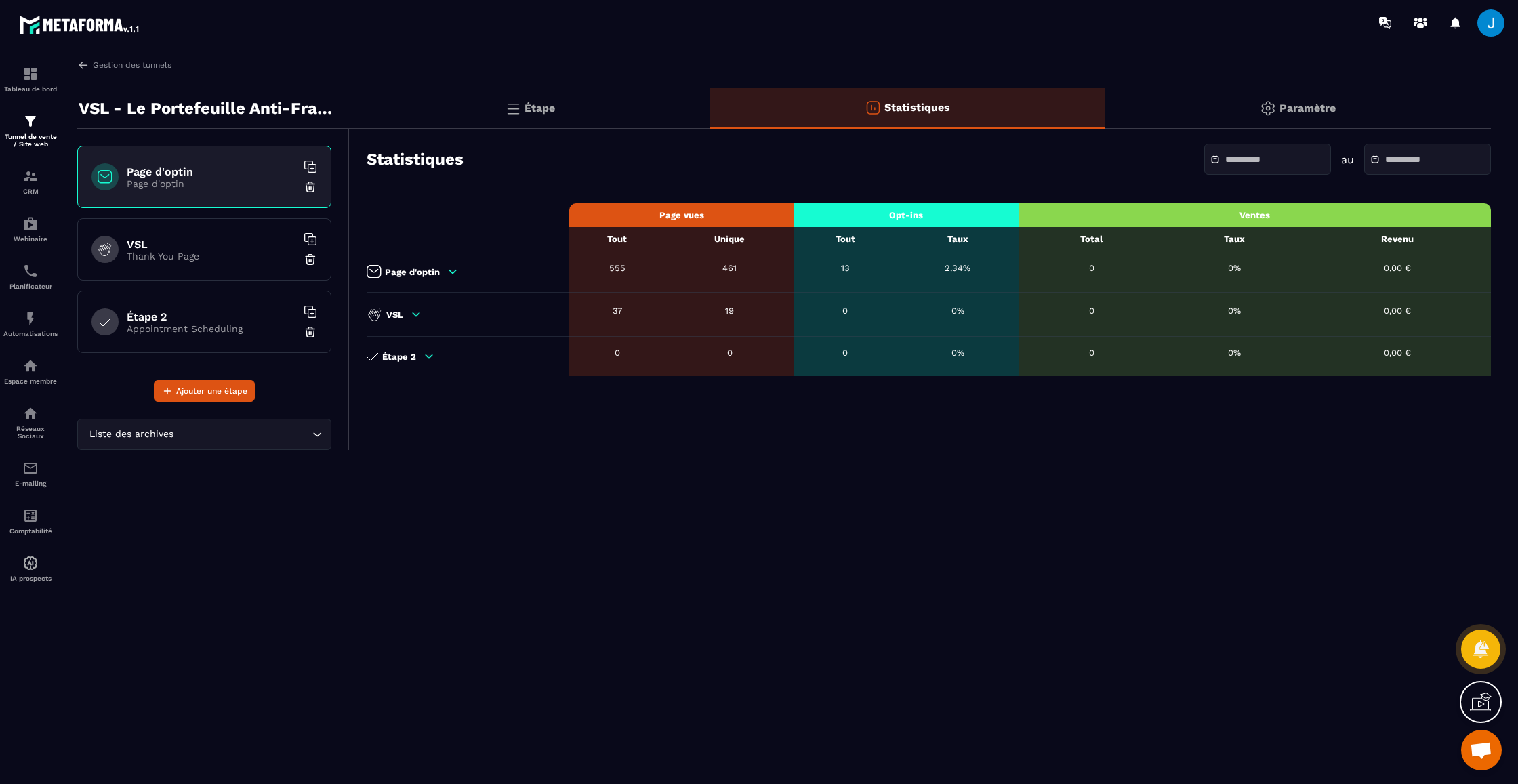
click at [553, 111] on p "Étape" at bounding box center [540, 108] width 31 height 13
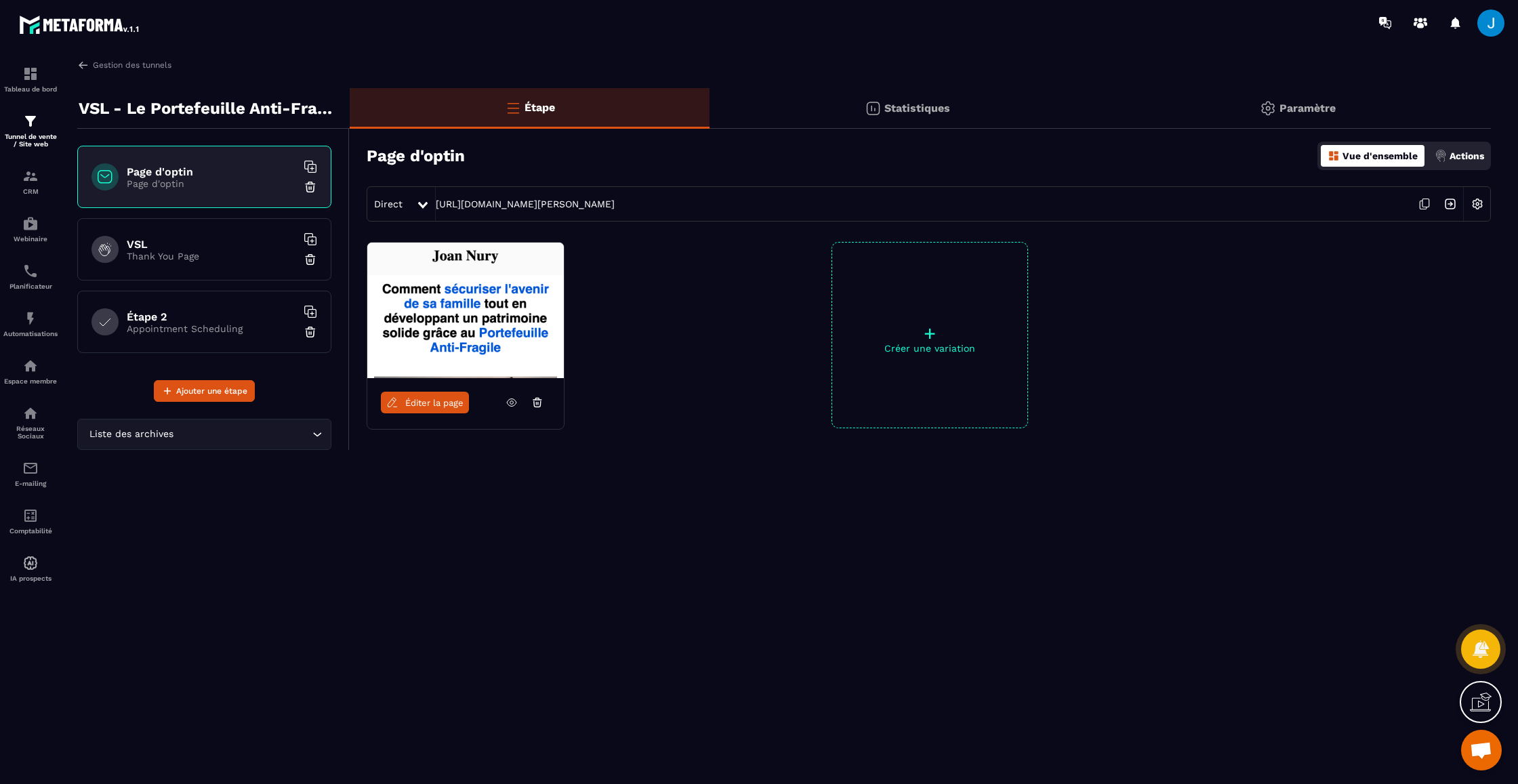
click at [1362, 98] on div "Paramètre" at bounding box center [1298, 109] width 385 height 41
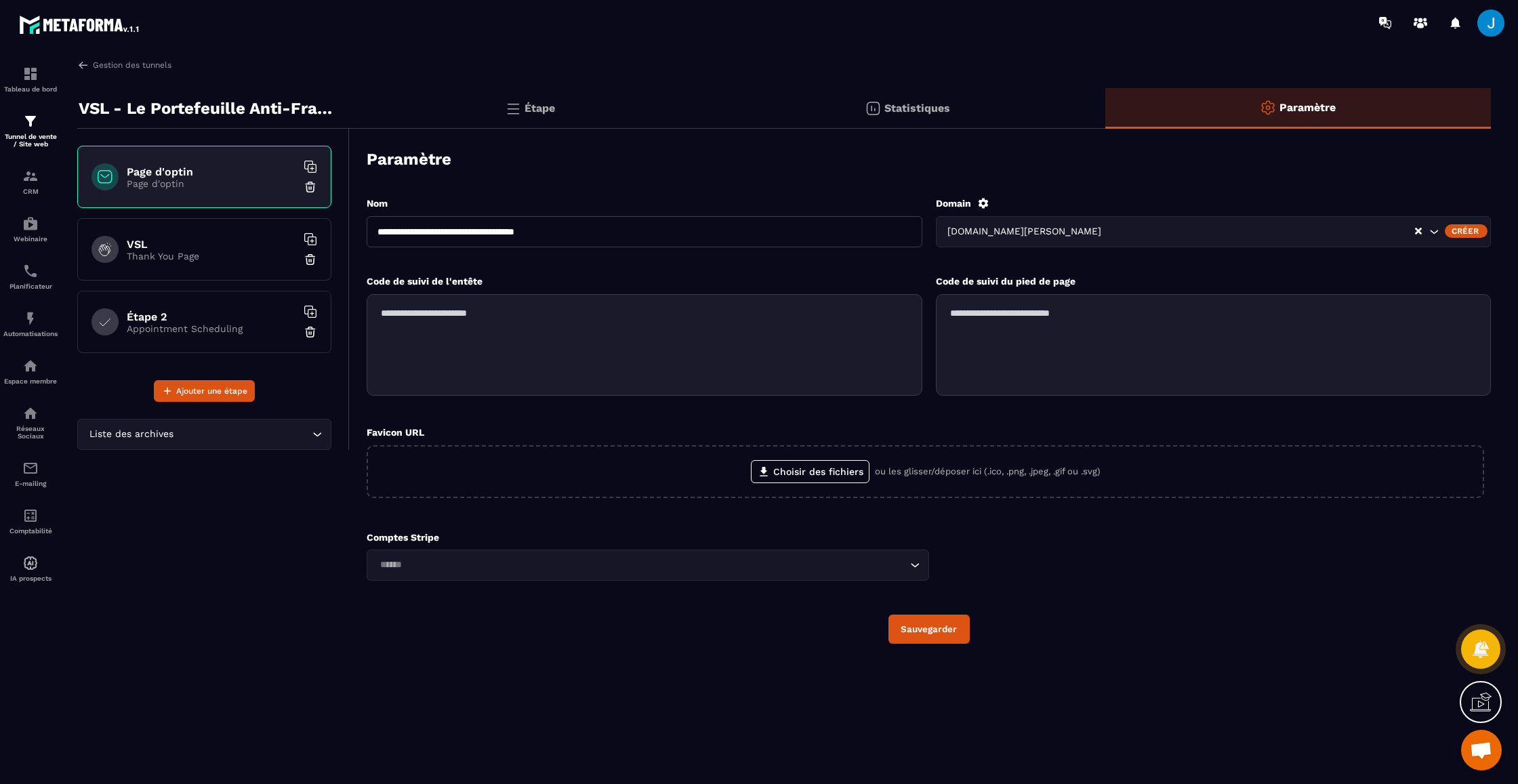
click at [530, 109] on p "Étape" at bounding box center [540, 108] width 31 height 13
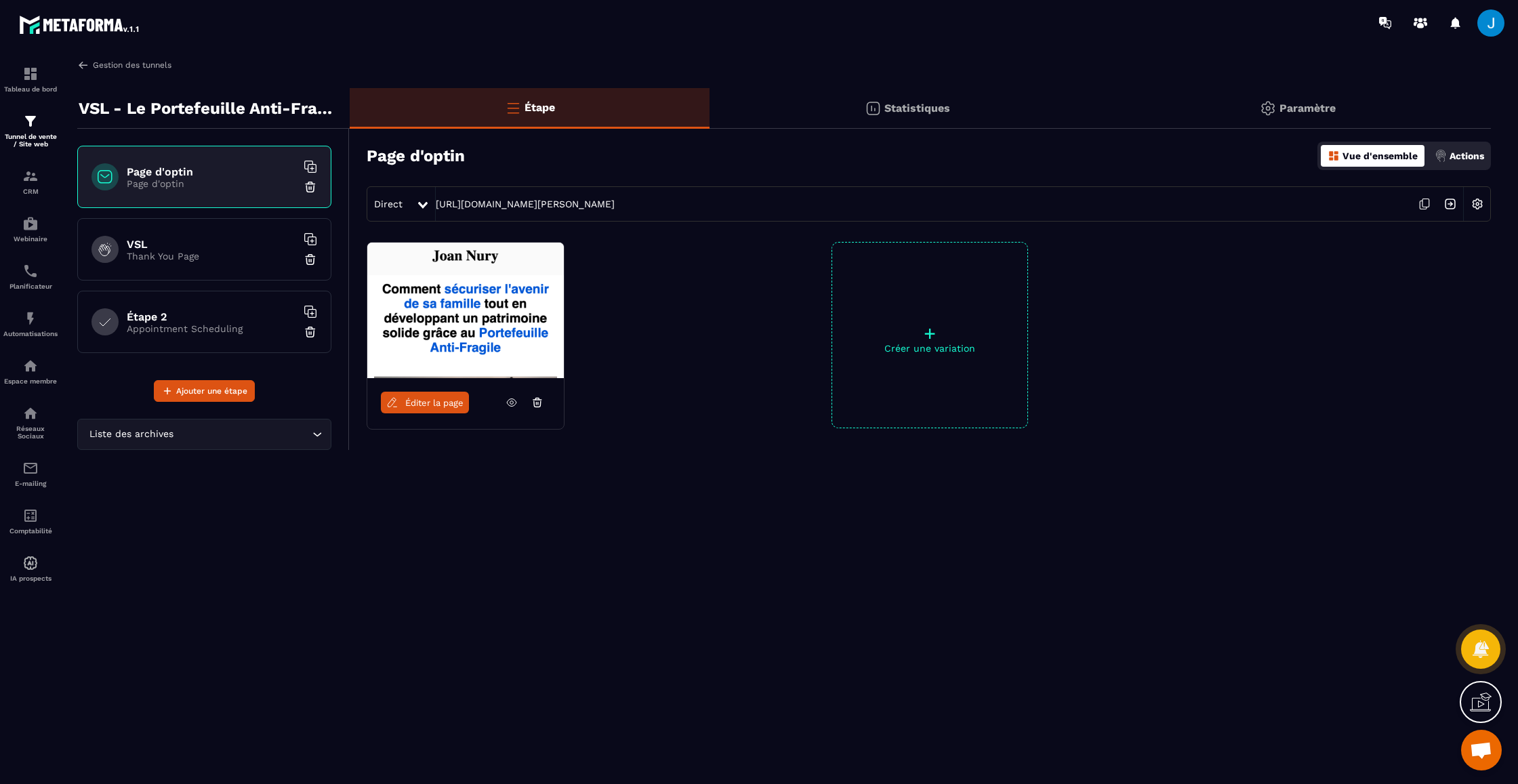
click at [79, 62] on img at bounding box center [83, 65] width 12 height 12
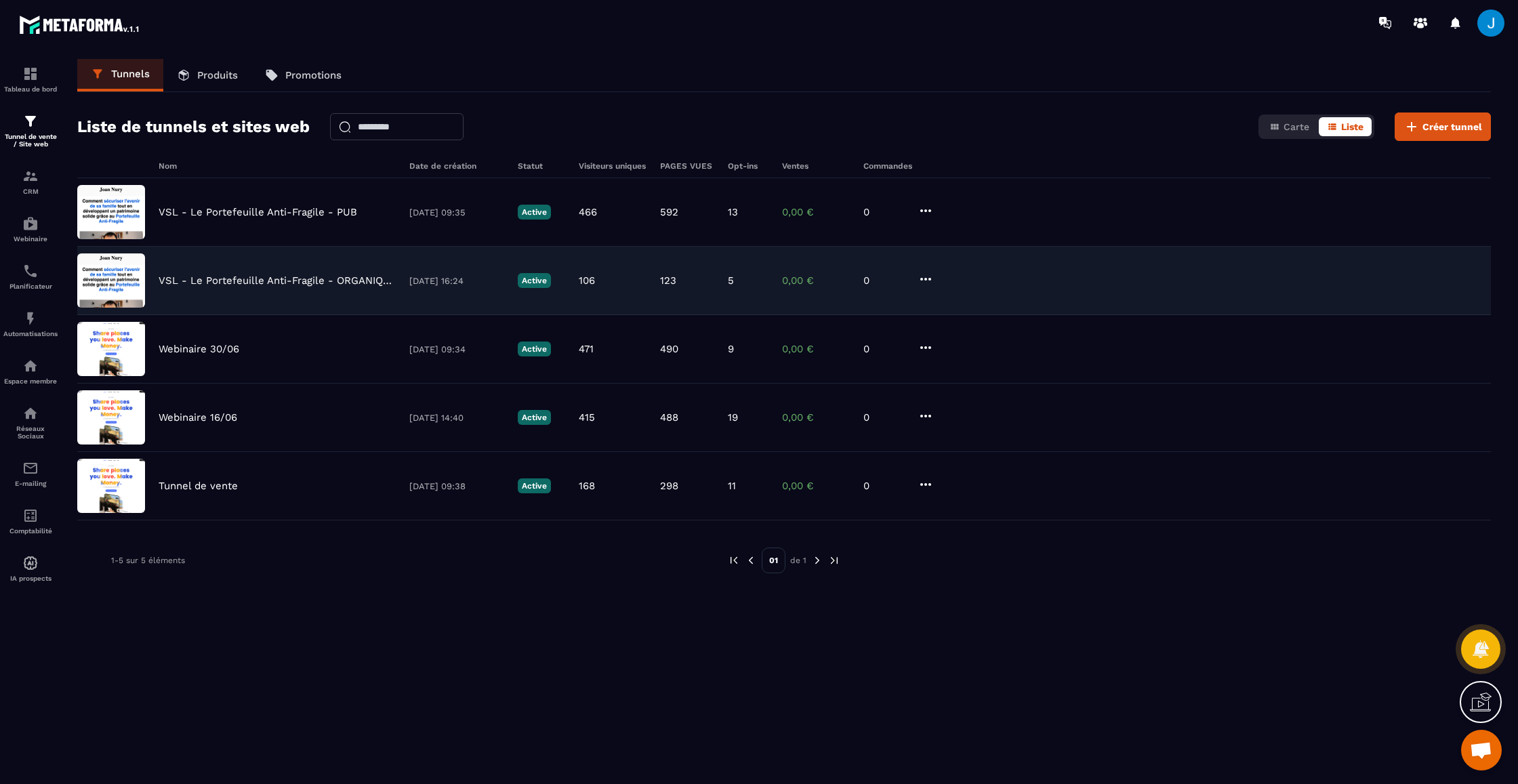
click at [212, 277] on p "VSL - Le Portefeuille Anti-Fragile - ORGANIQUE" at bounding box center [277, 281] width 237 height 12
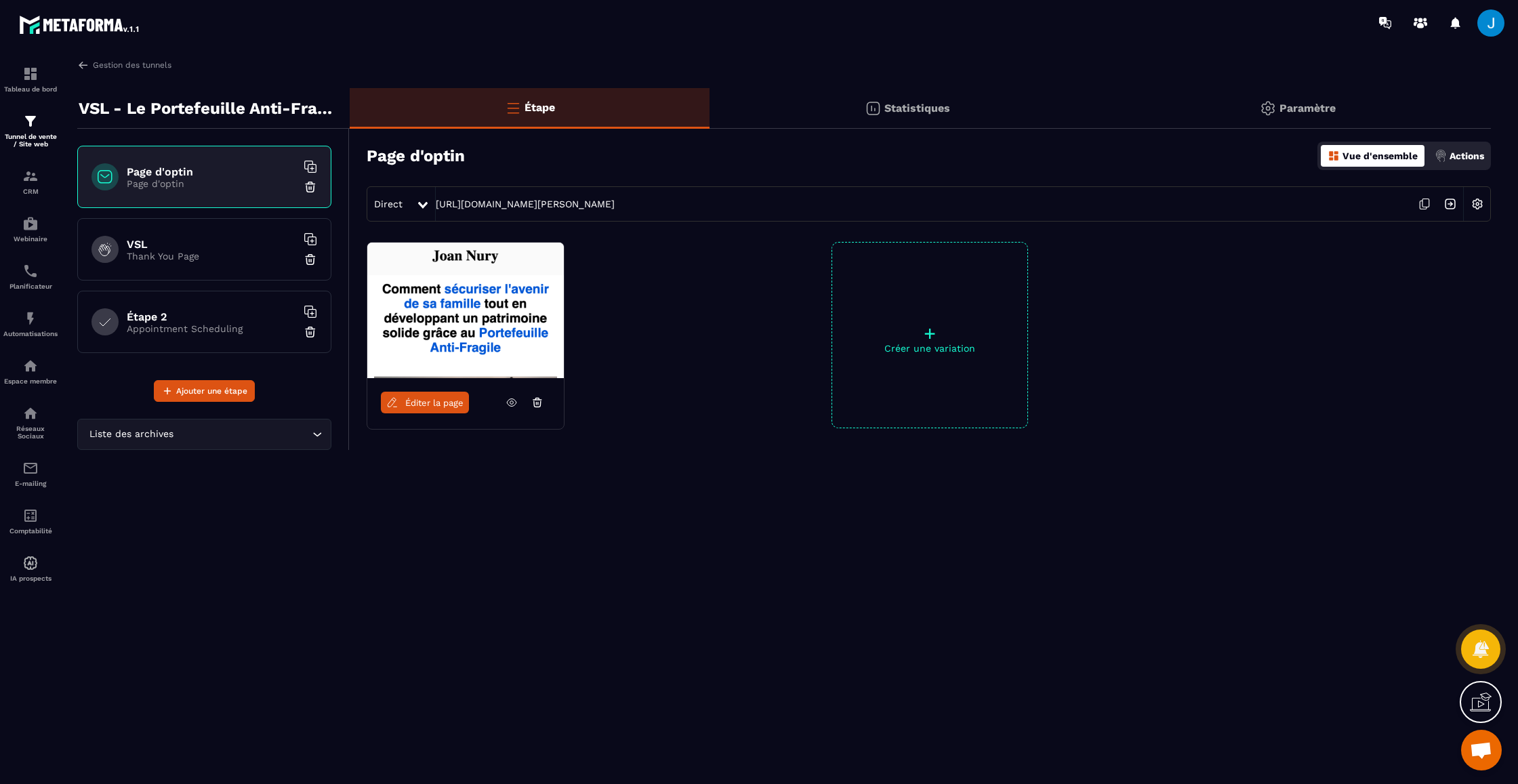
click at [1271, 113] on img at bounding box center [1268, 109] width 16 height 16
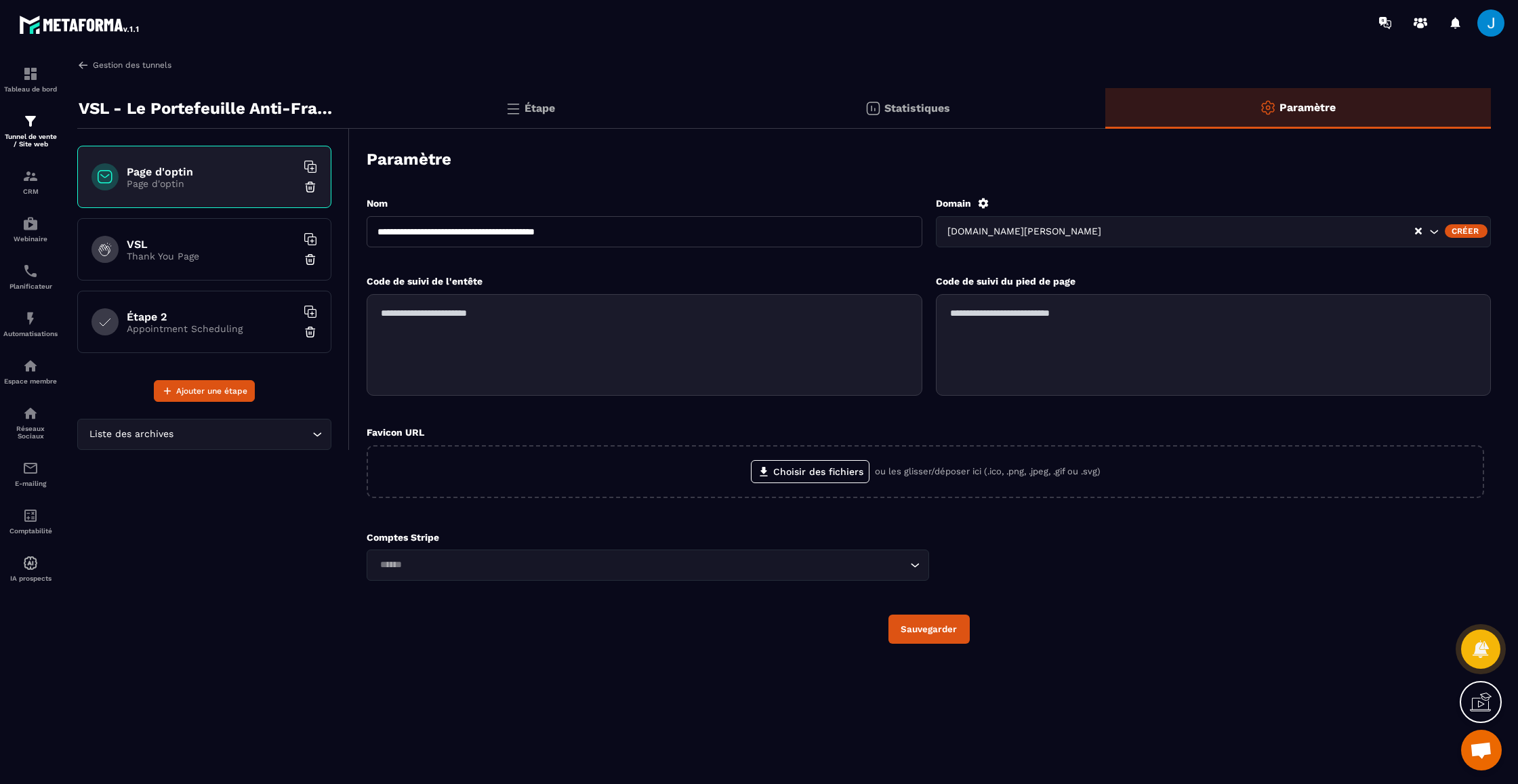
click at [115, 61] on link "Gestion des tunnels" at bounding box center [124, 65] width 94 height 12
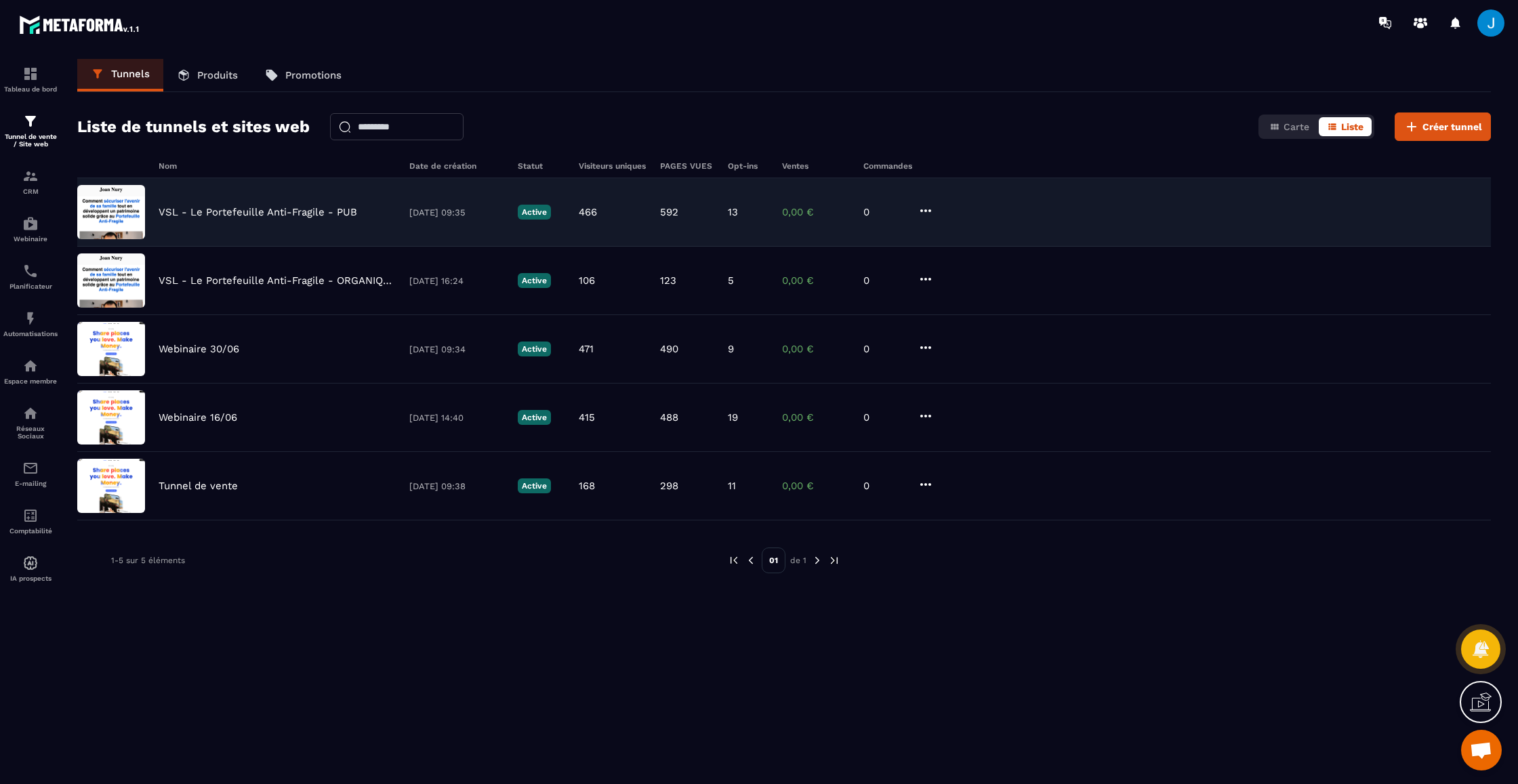
click at [922, 205] on icon at bounding box center [926, 211] width 16 height 16
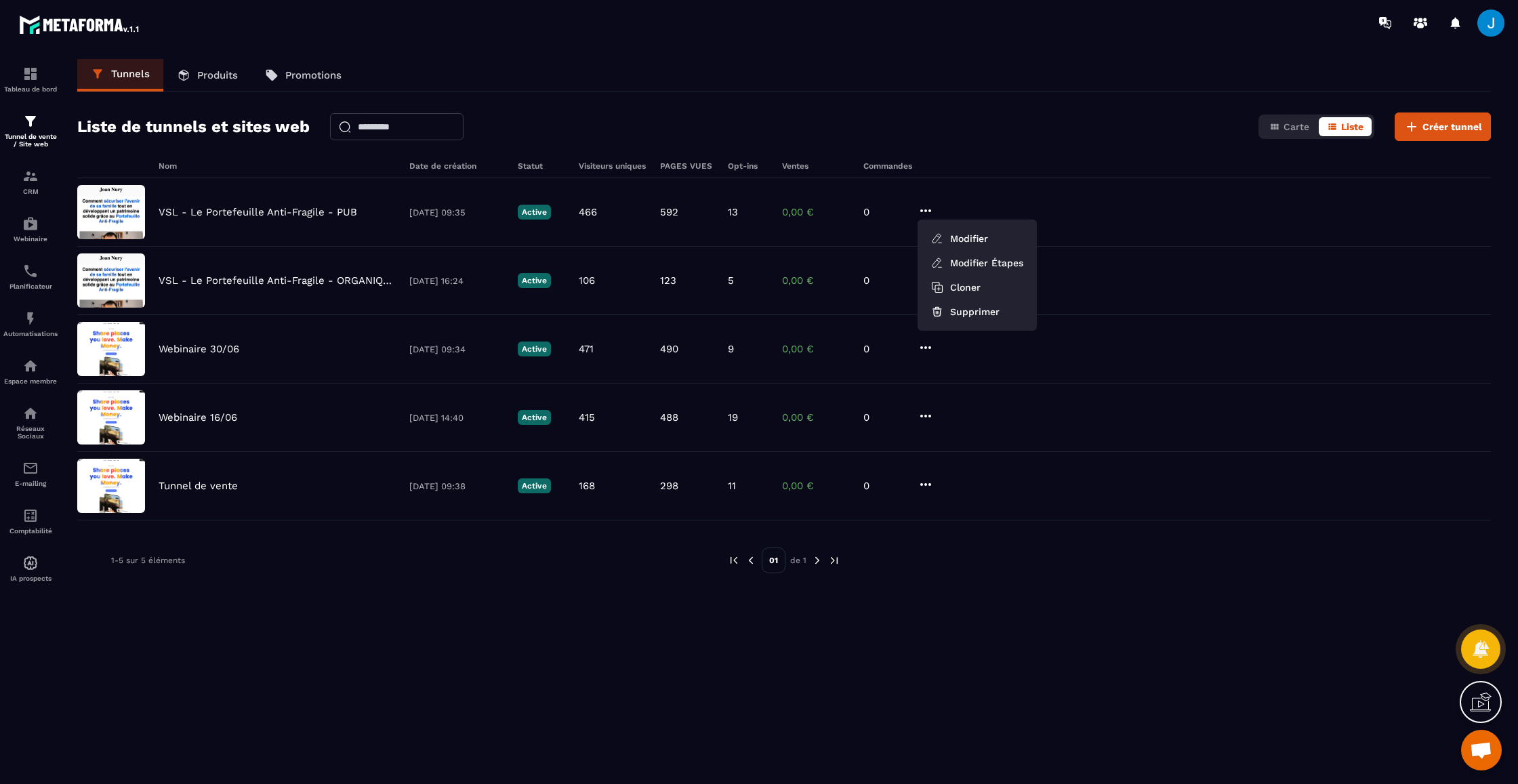
click at [945, 161] on div at bounding box center [946, 166] width 41 height 10
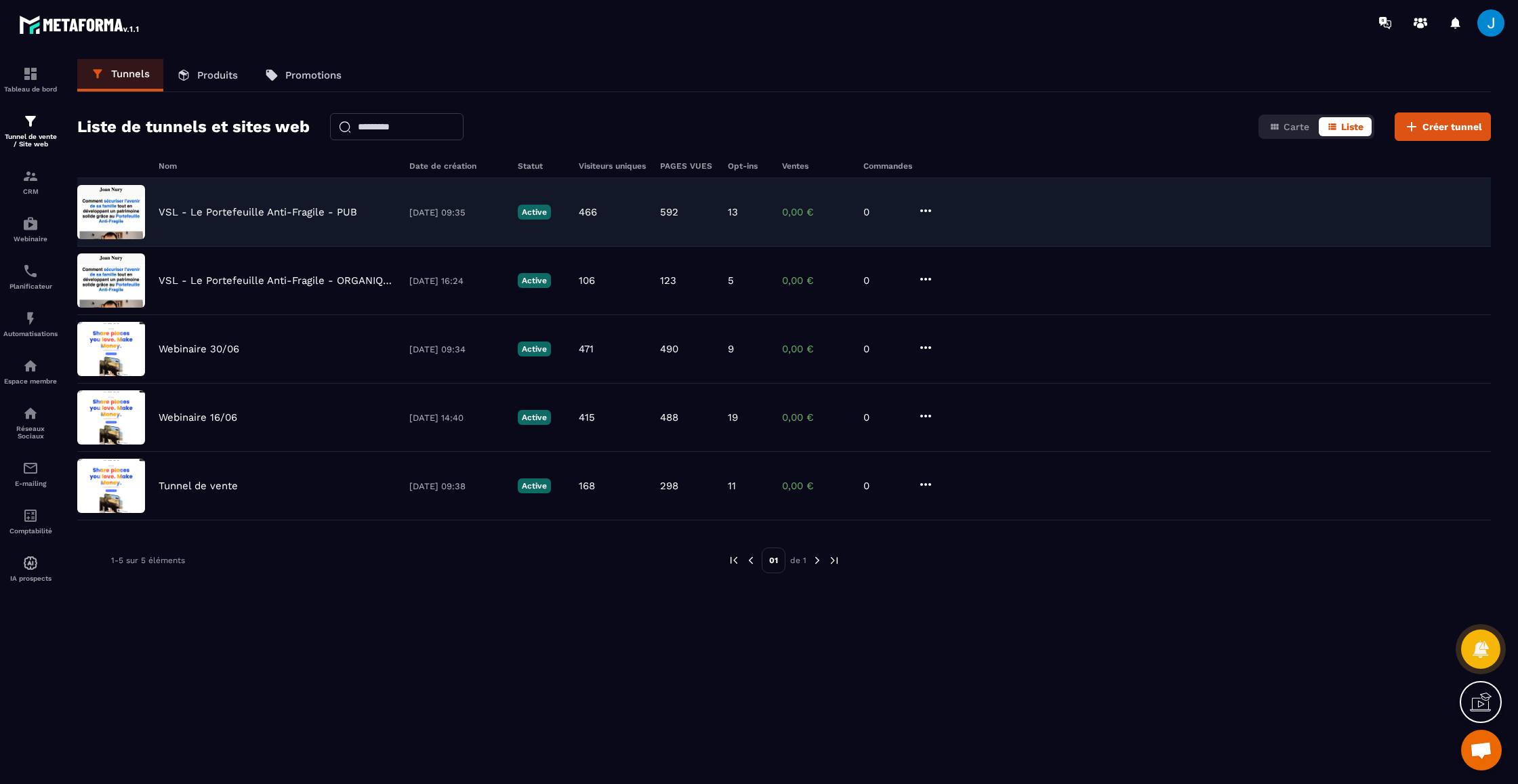
click at [279, 212] on p "VSL - Le Portefeuille Anti-Fragile - PUB" at bounding box center [258, 212] width 199 height 12
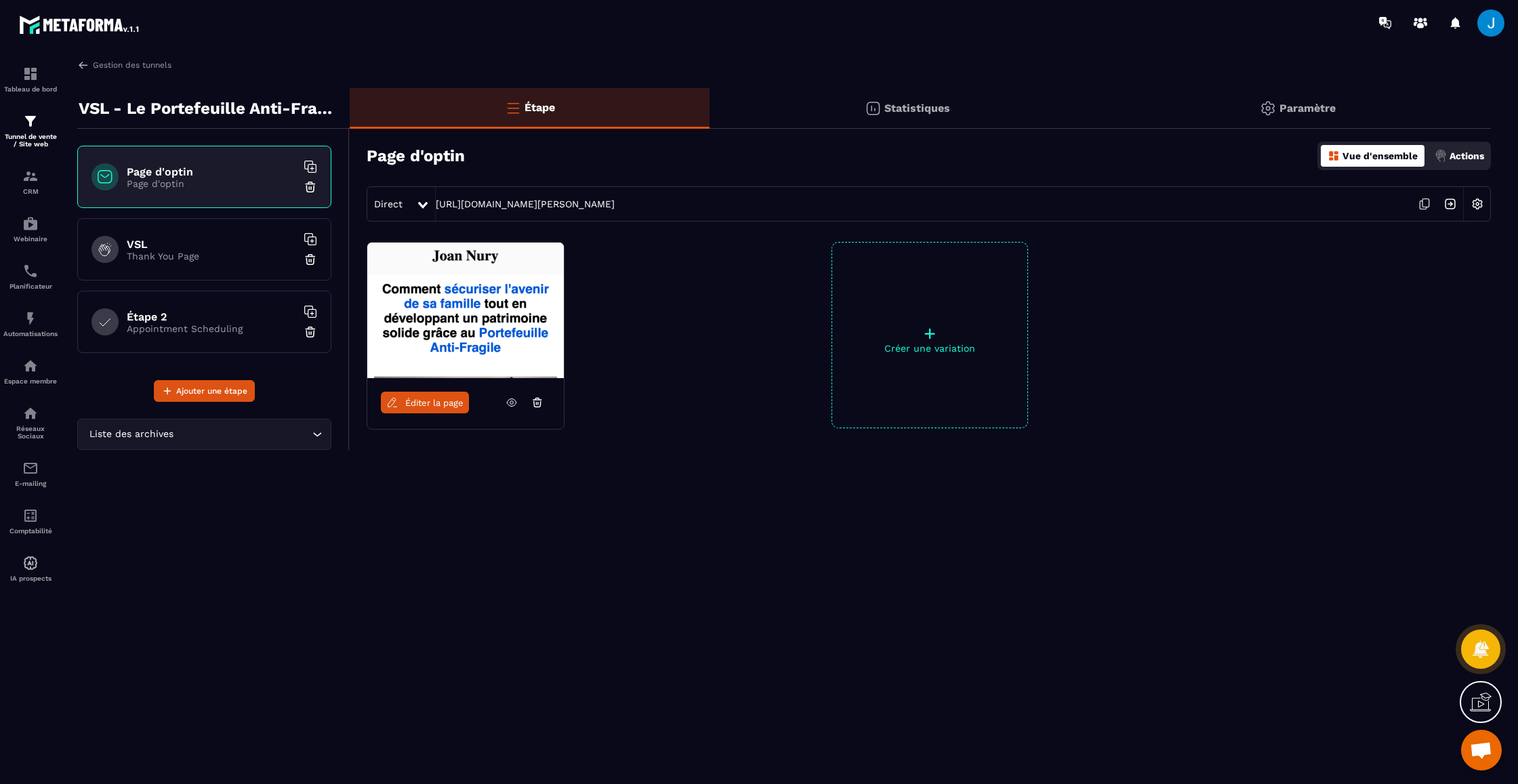
click at [314, 434] on icon "Search for option" at bounding box center [317, 434] width 14 height 14
click at [402, 531] on div "Gestion des tunnels VSL - Le Portefeuille Anti-Fragile - PUB Page d'optin Page …" at bounding box center [784, 419] width 1441 height 720
click at [20, 75] on div "Tableau de bord" at bounding box center [30, 79] width 54 height 27
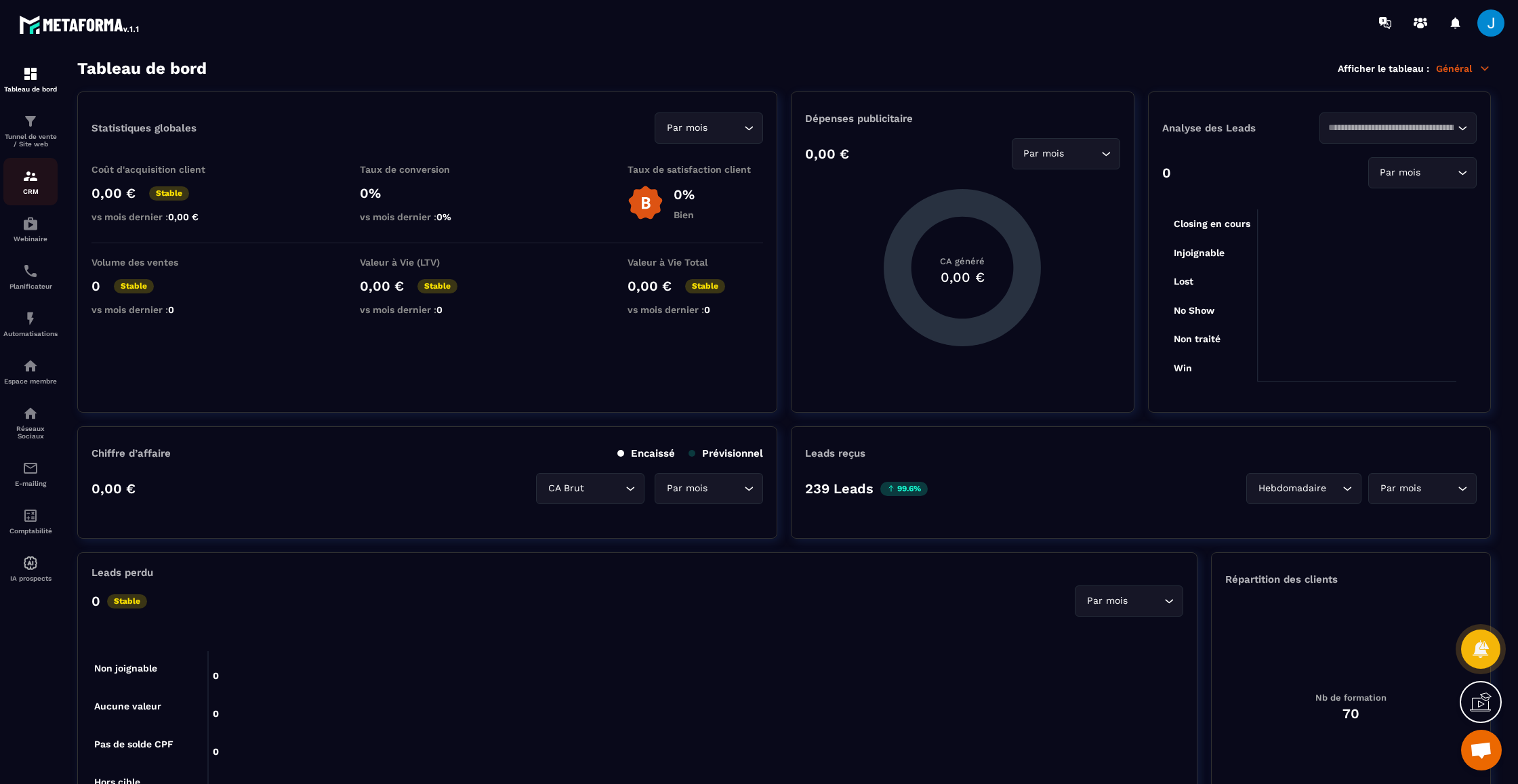
click at [30, 185] on div "CRM" at bounding box center [30, 182] width 54 height 27
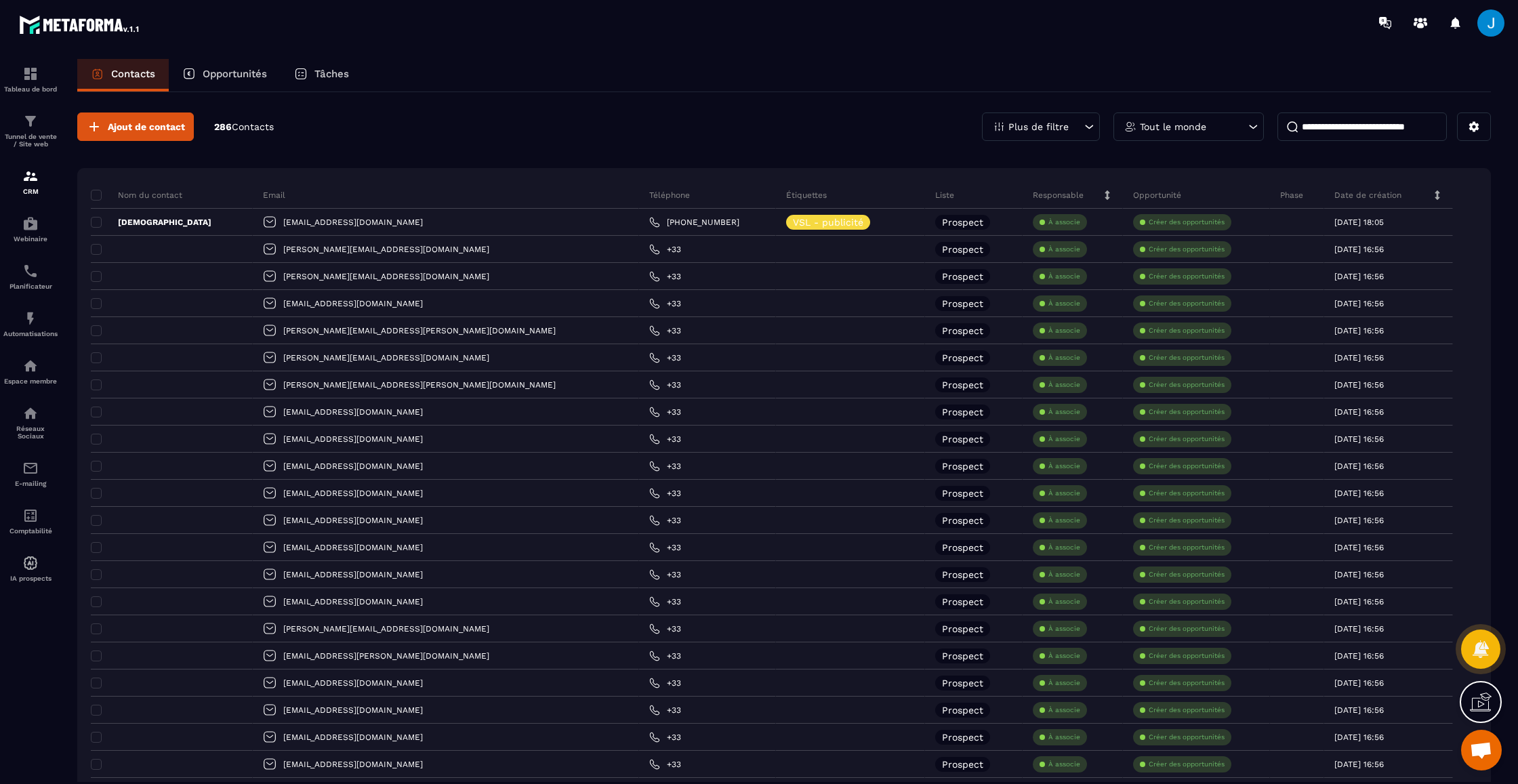
click at [1, 417] on div at bounding box center [30, 434] width 61 height 777
click at [27, 417] on img at bounding box center [31, 413] width 16 height 16
